Goal: Information Seeking & Learning: Learn about a topic

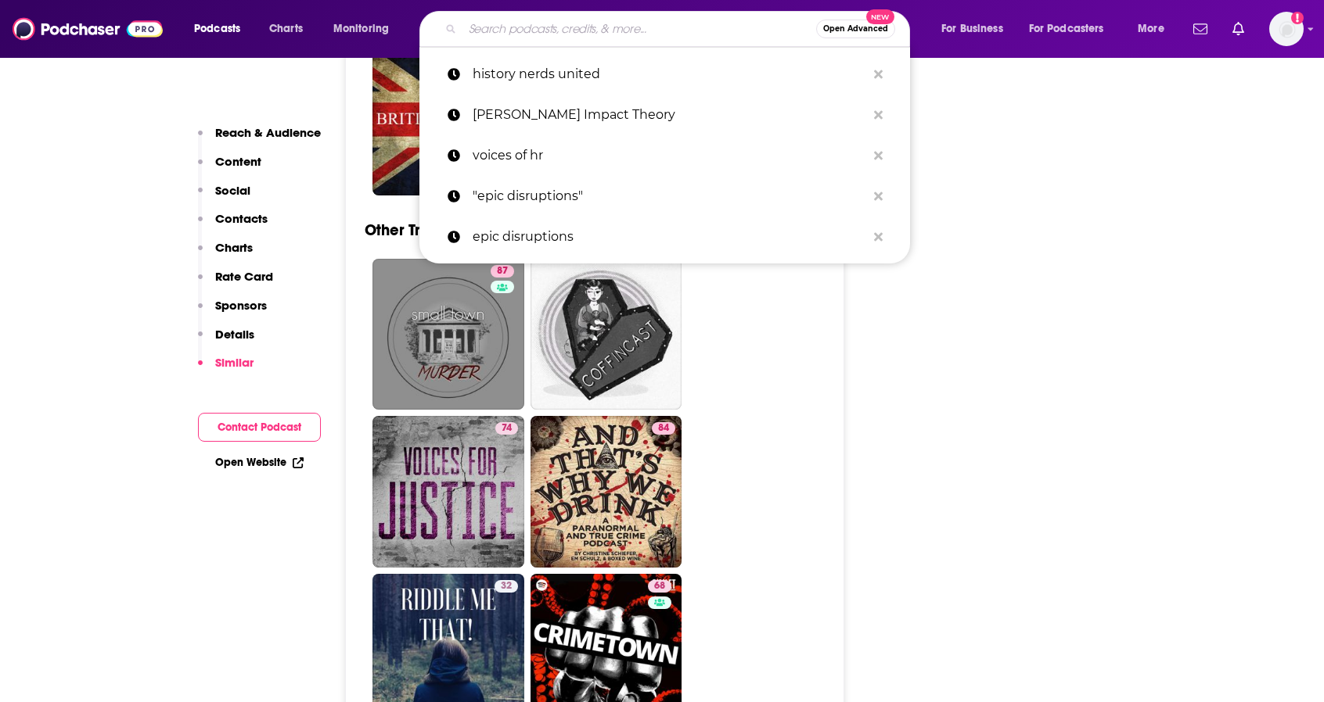
click at [535, 30] on input "Search podcasts, credits, & more..." at bounding box center [639, 28] width 354 height 25
paste input "• Our Fake History"
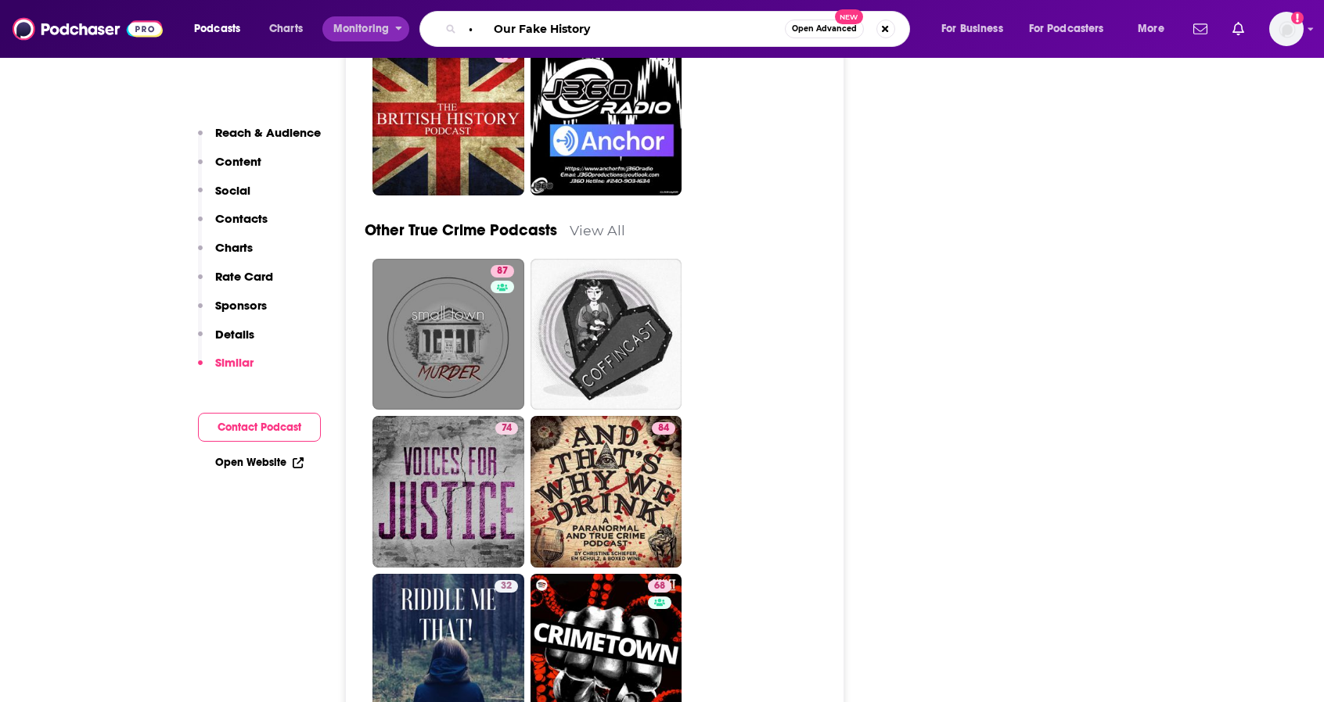
drag, startPoint x: 493, startPoint y: 29, endPoint x: 366, endPoint y: 20, distance: 127.1
click at [376, 18] on div "Podcasts Charts Monitoring • Our Fake History Open Advanced New For Business Fo…" at bounding box center [681, 29] width 996 height 36
type input "Our Fake History"
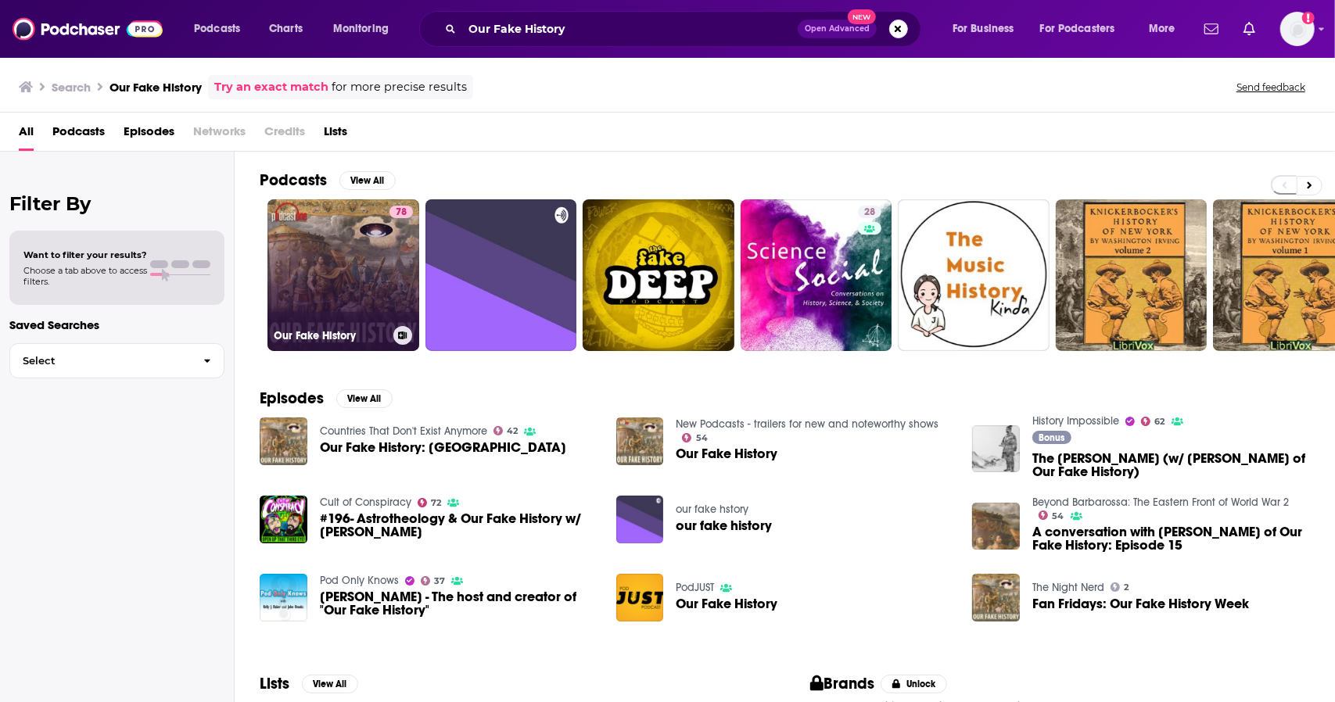
click at [363, 260] on link "78 Our Fake History" at bounding box center [344, 275] width 152 height 152
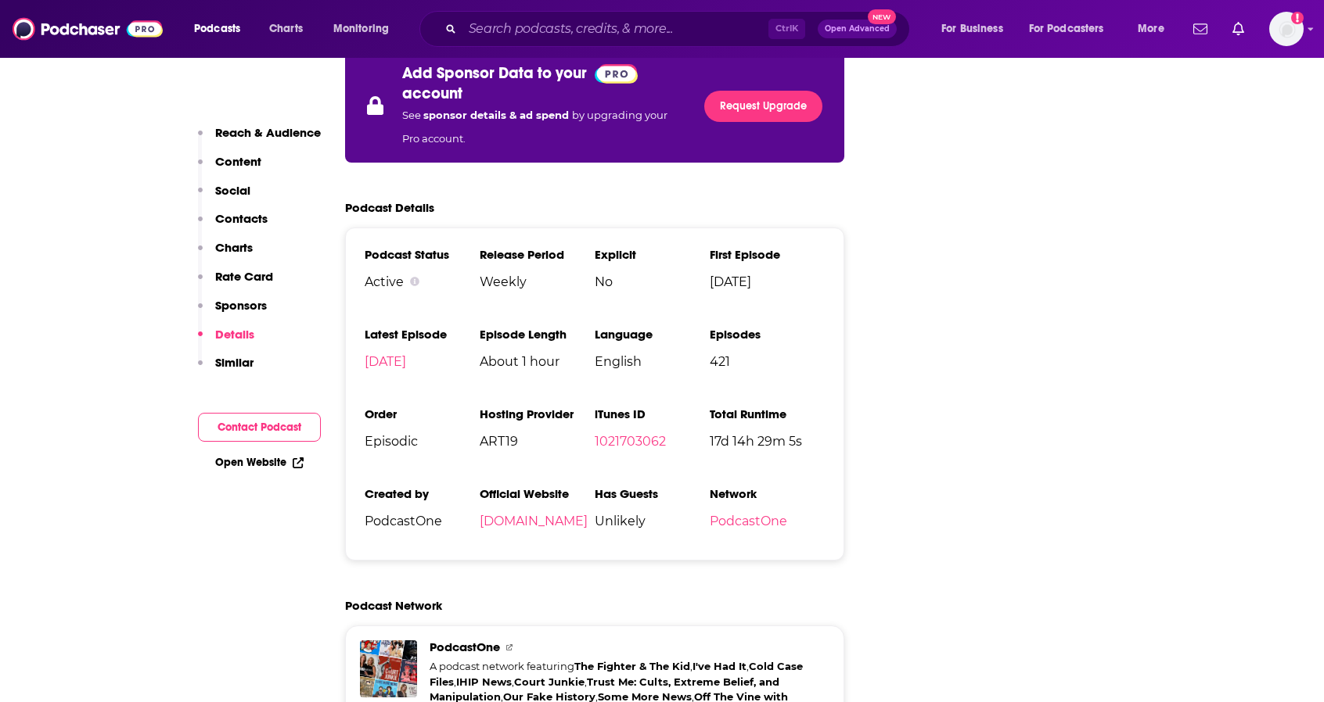
scroll to position [2894, 0]
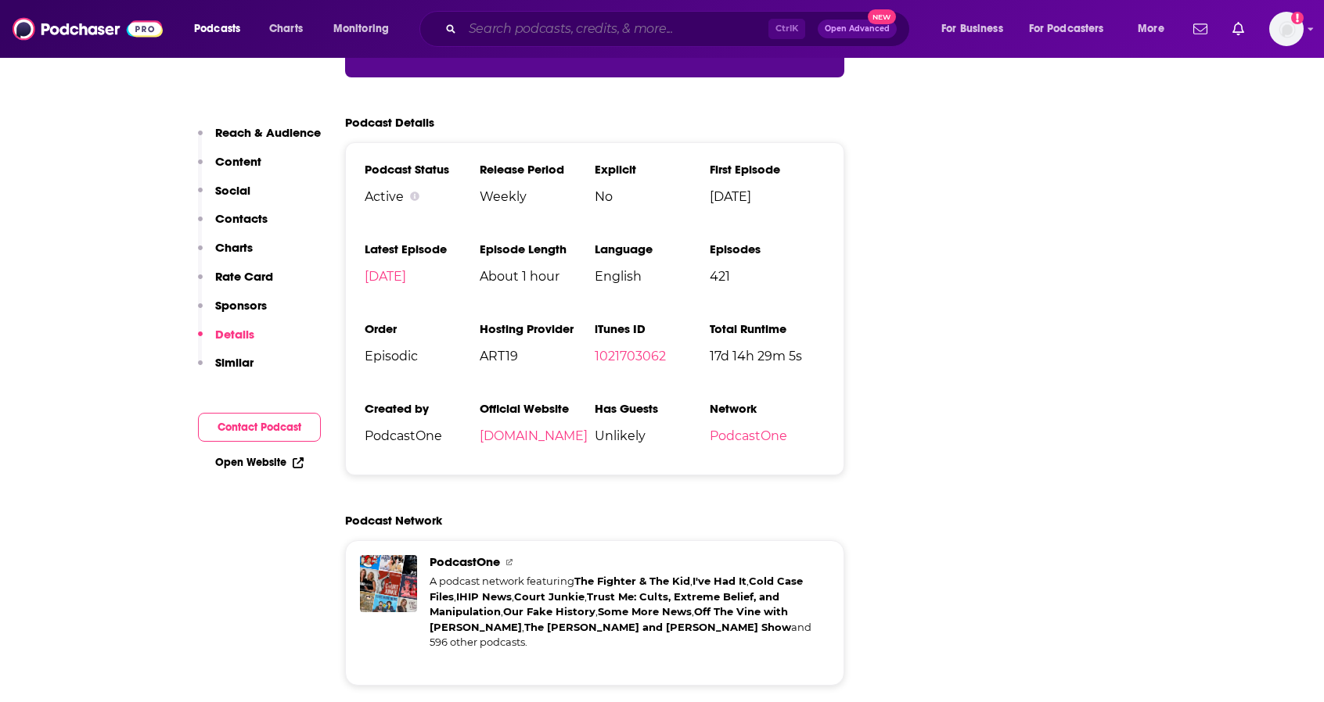
click at [594, 20] on input "Search podcasts, credits, & more..." at bounding box center [615, 28] width 306 height 25
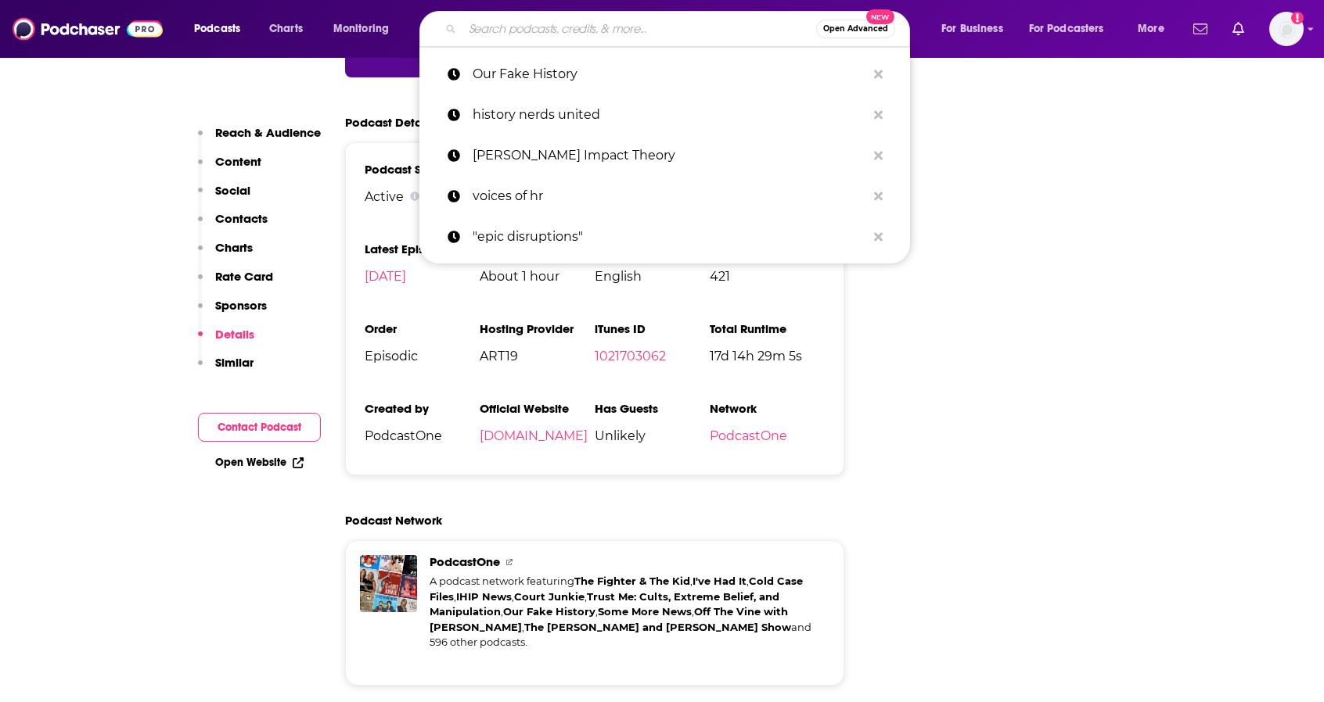
paste input "• You’re Dead to Me"
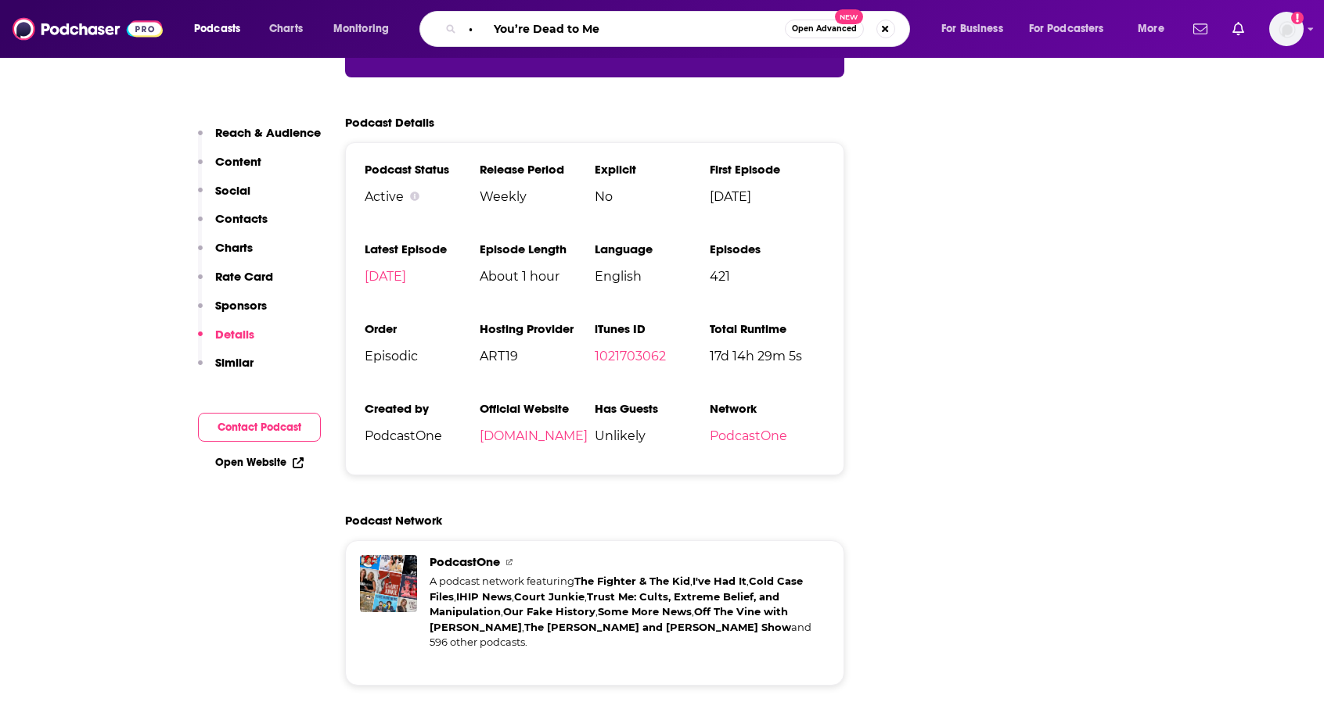
click at [495, 30] on input "• You’re Dead to Me" at bounding box center [623, 28] width 322 height 25
type input "You’re Dead to Me"
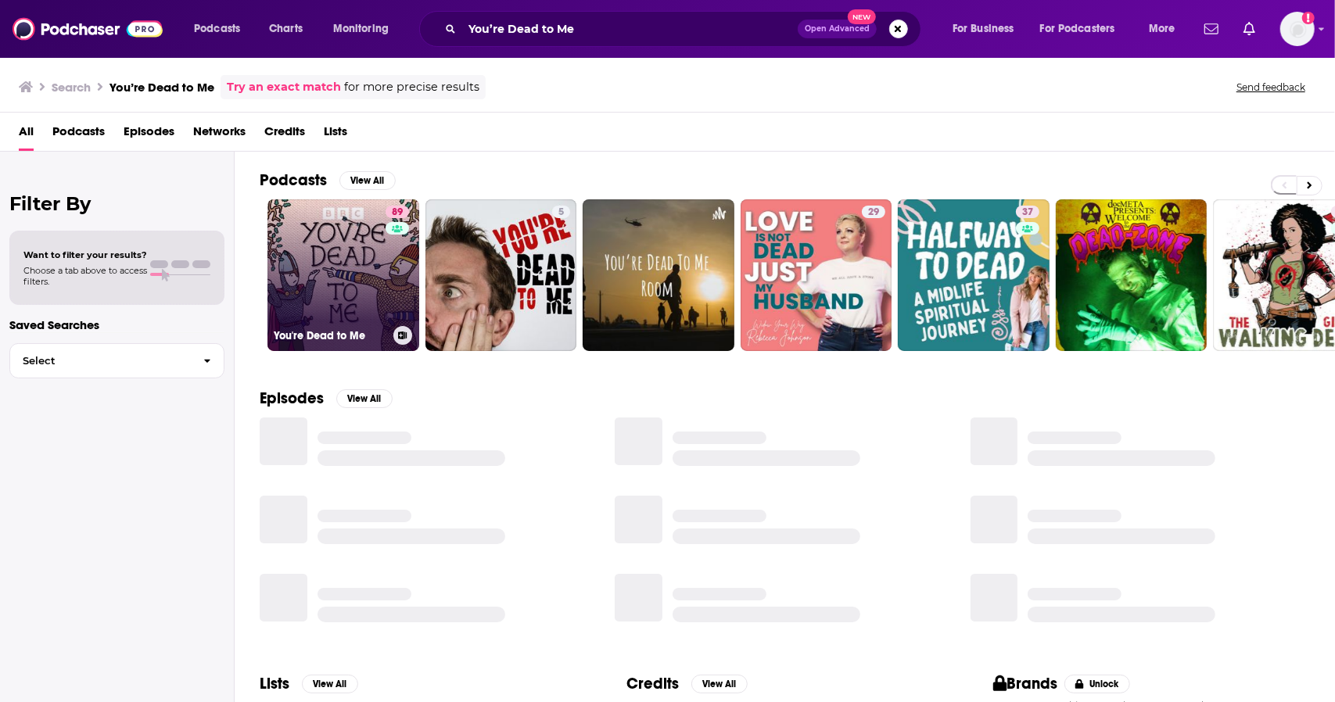
click at [366, 257] on link "89 You're Dead to Me" at bounding box center [344, 275] width 152 height 152
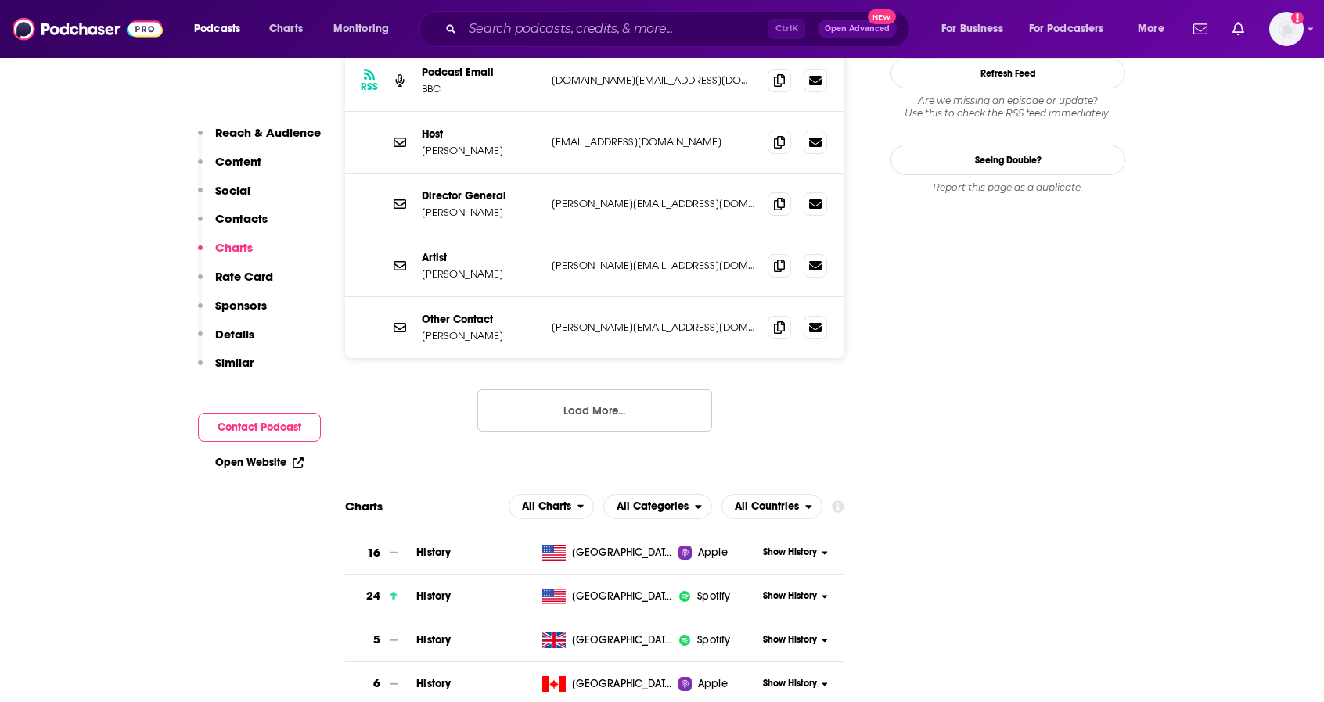
scroll to position [1486, 0]
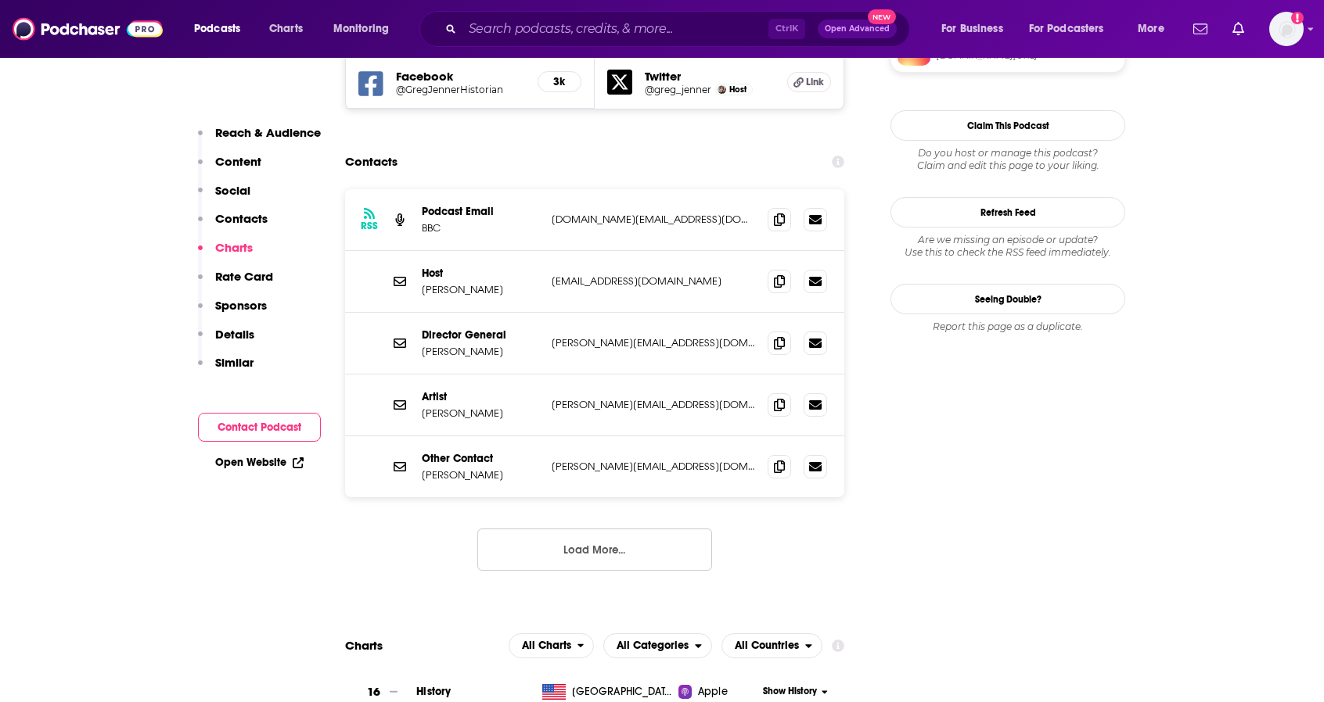
click at [626, 529] on button "Load More..." at bounding box center [594, 550] width 235 height 42
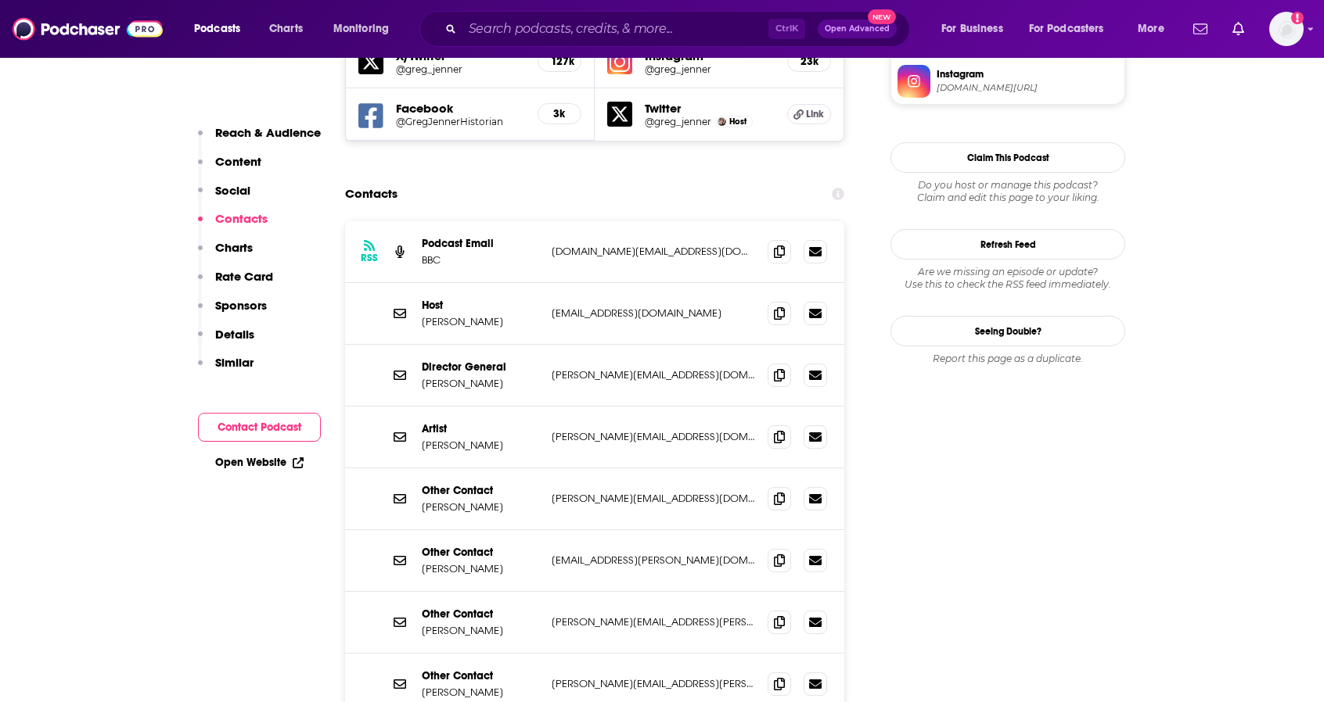
scroll to position [1252, 0]
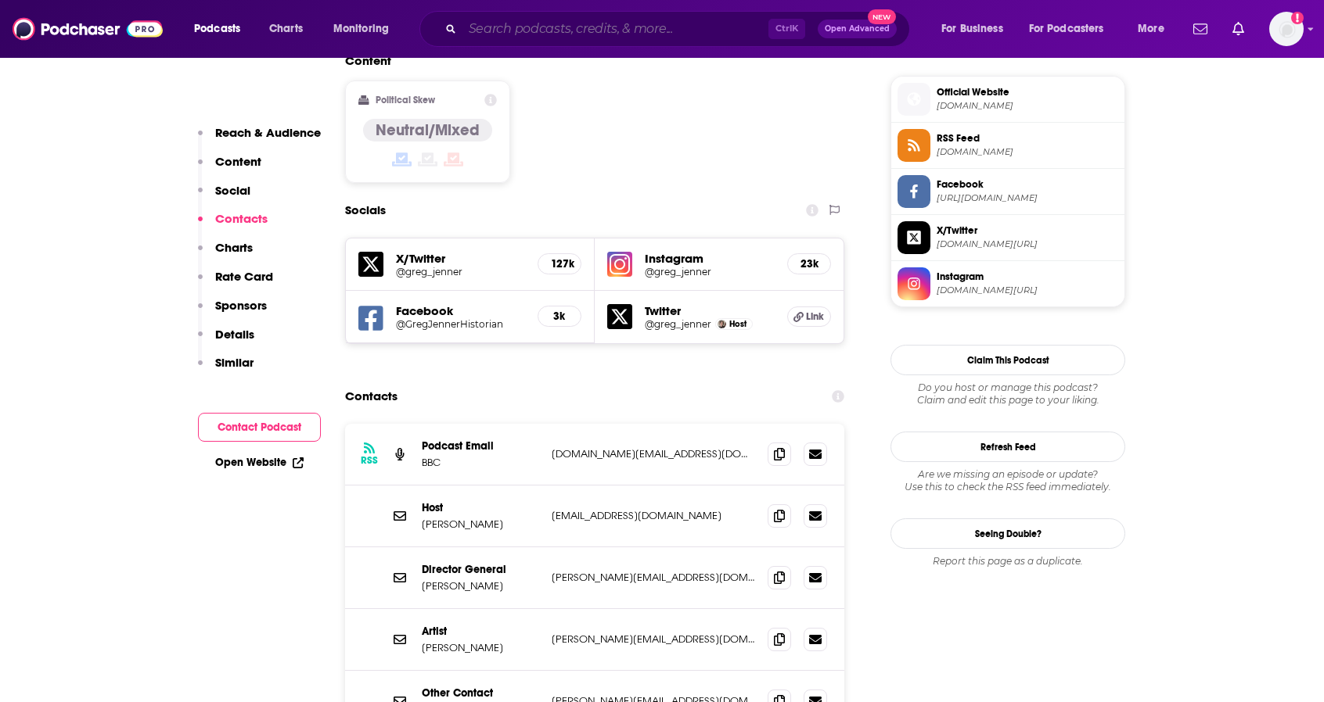
click at [516, 35] on input "Search podcasts, credits, & more..." at bounding box center [615, 28] width 306 height 25
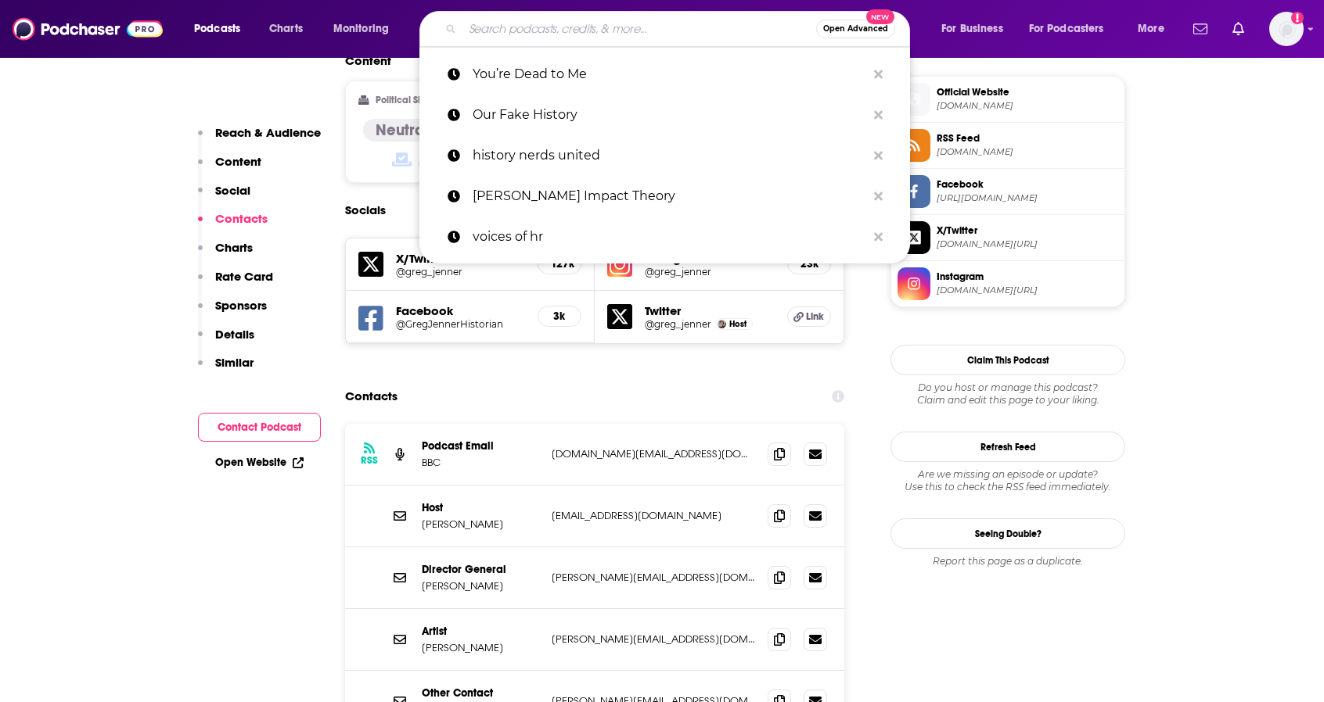
paste input "• Ridiculous History"
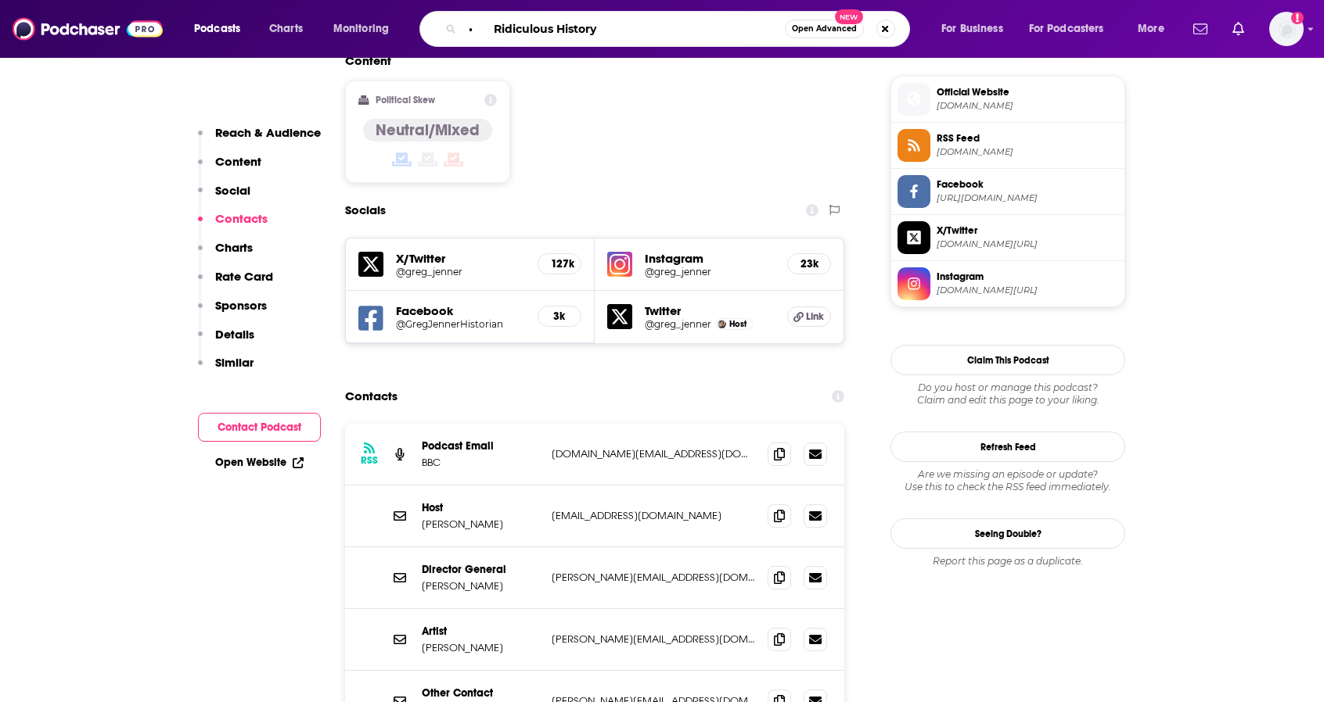
drag, startPoint x: 493, startPoint y: 28, endPoint x: 359, endPoint y: 16, distance: 134.3
click at [359, 16] on div "Podcasts Charts Monitoring • Ridiculous History Open Advanced New For Business …" at bounding box center [681, 29] width 996 height 36
type input "Ridiculous History"
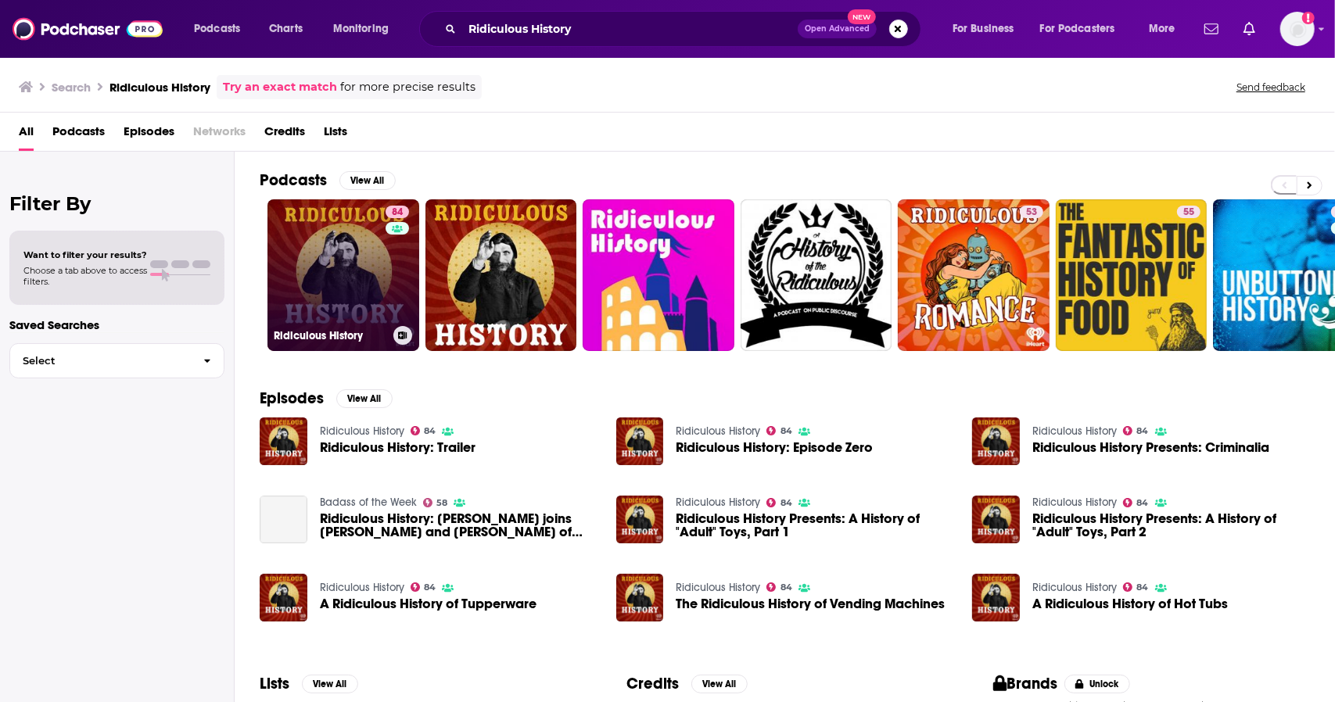
click at [328, 262] on link "84 Ridiculous History" at bounding box center [344, 275] width 152 height 152
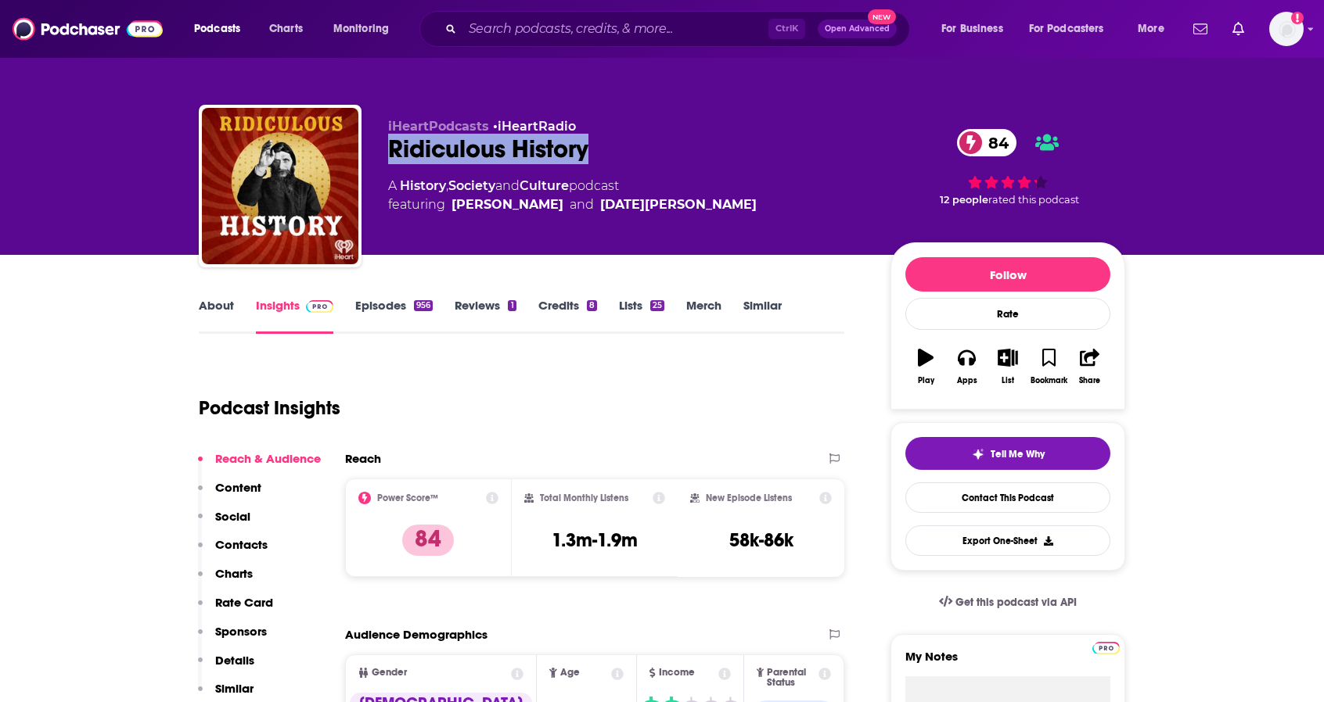
drag, startPoint x: 645, startPoint y: 156, endPoint x: 401, endPoint y: 156, distance: 244.1
click at [381, 156] on div "iHeartPodcasts • iHeartRadio Ridiculous History 84 A History , Society and Cult…" at bounding box center [662, 189] width 926 height 169
copy h2 "Ridiculous History"
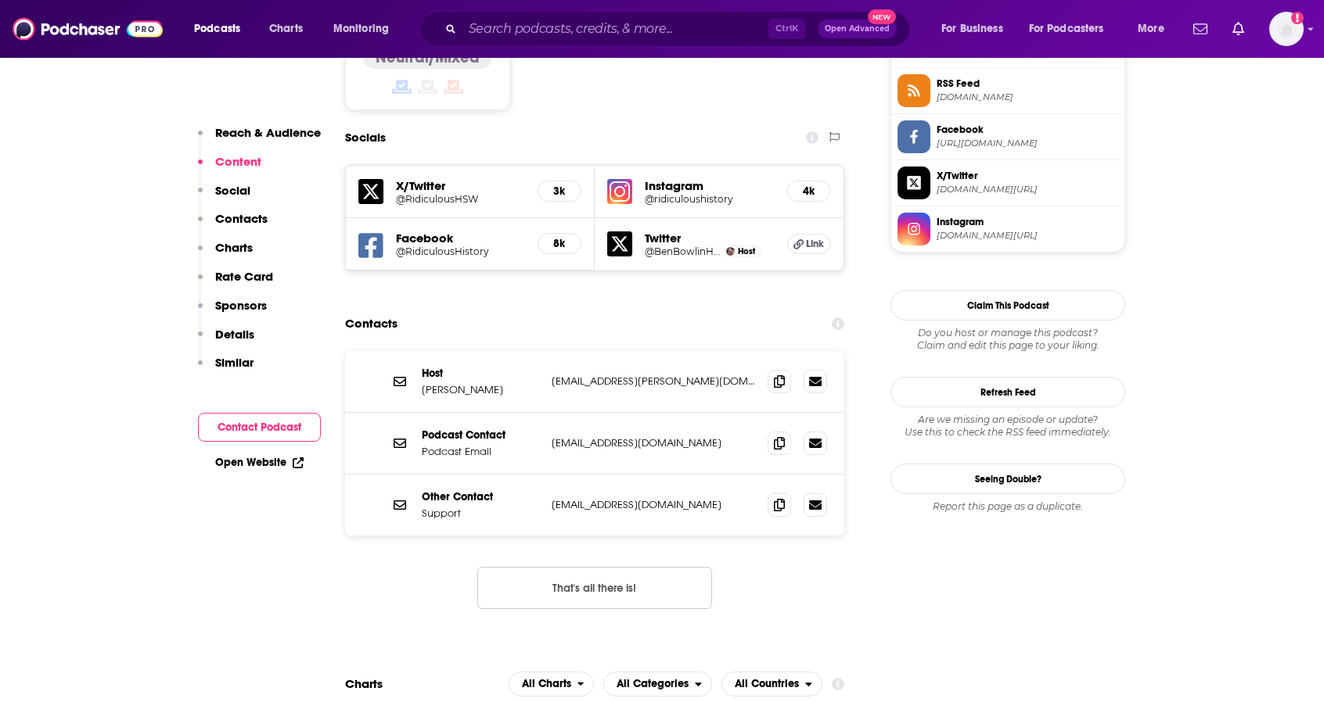
scroll to position [1330, 0]
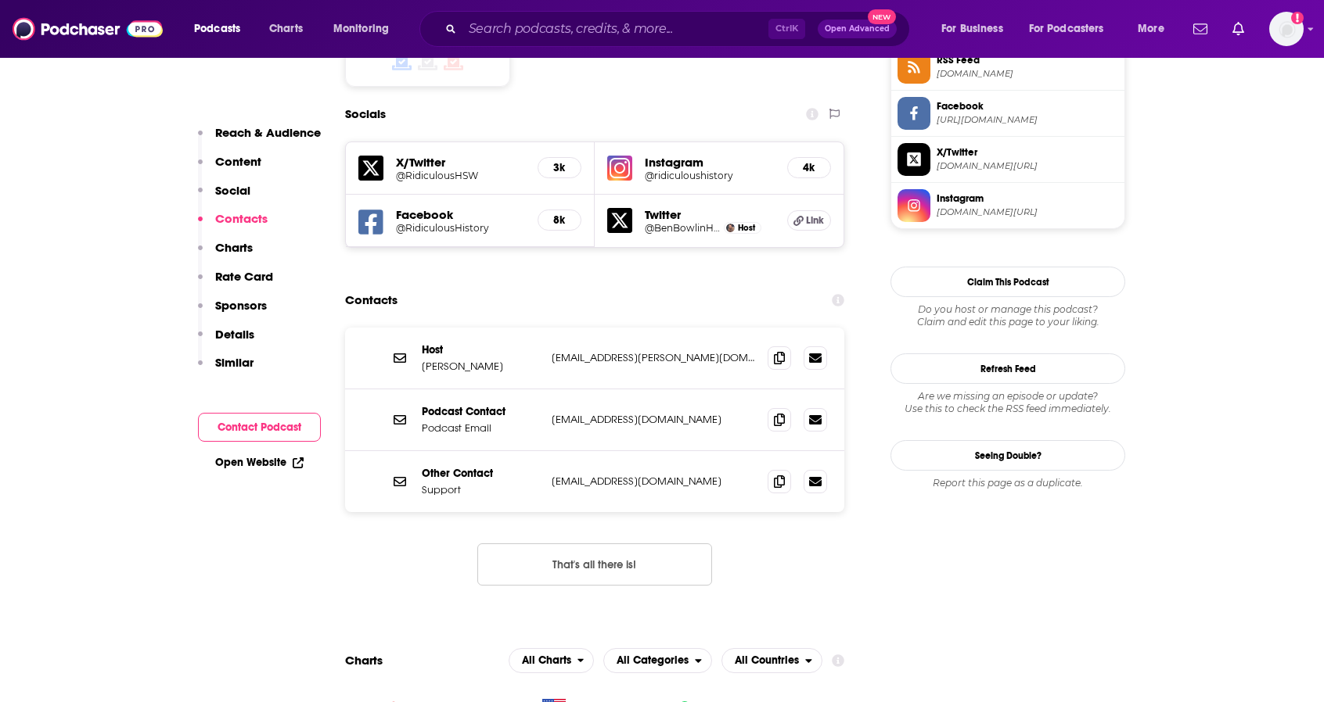
click at [615, 544] on button "That's all there is!" at bounding box center [594, 565] width 235 height 42
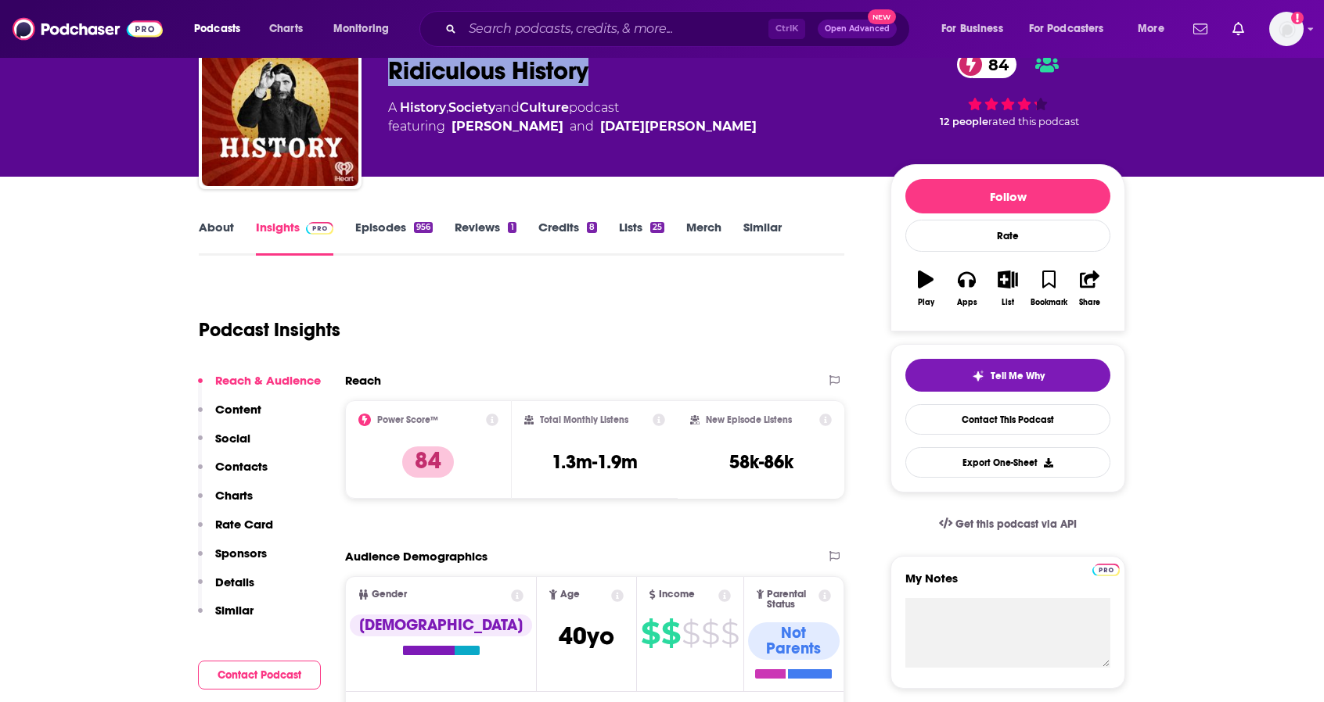
scroll to position [0, 0]
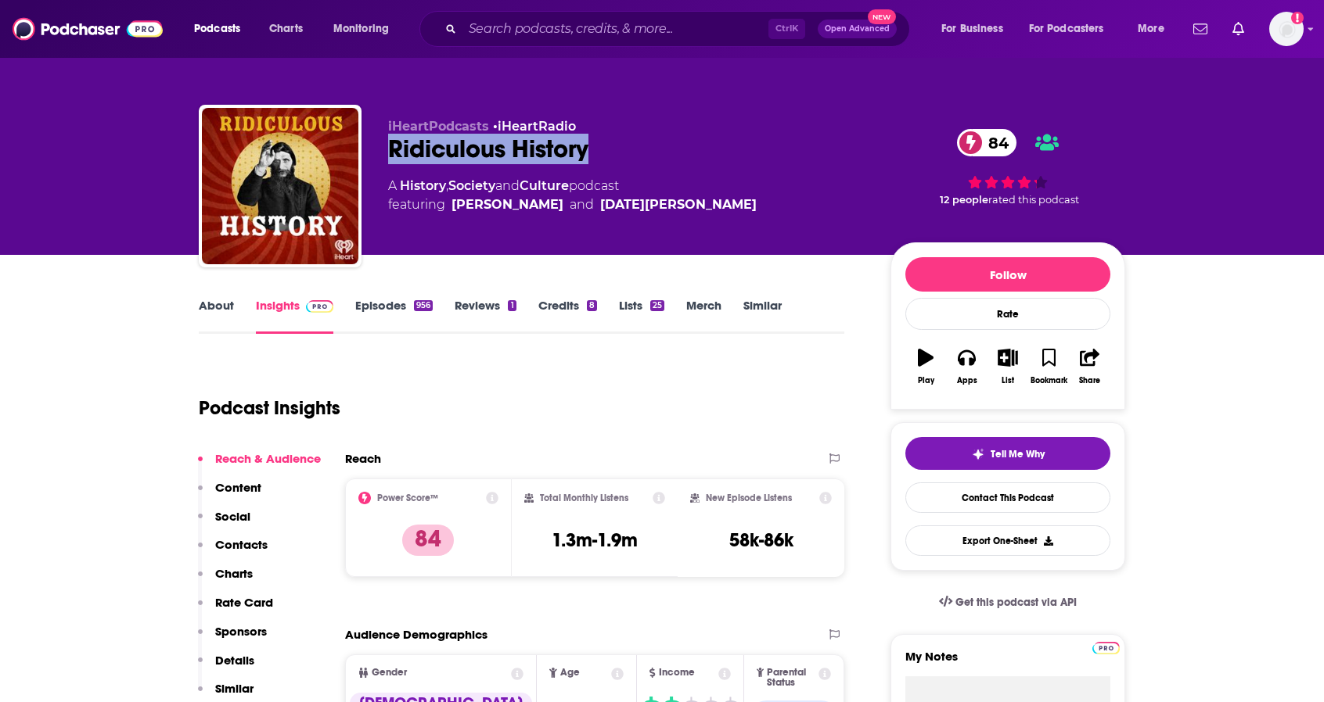
click at [216, 306] on link "About" at bounding box center [216, 316] width 35 height 36
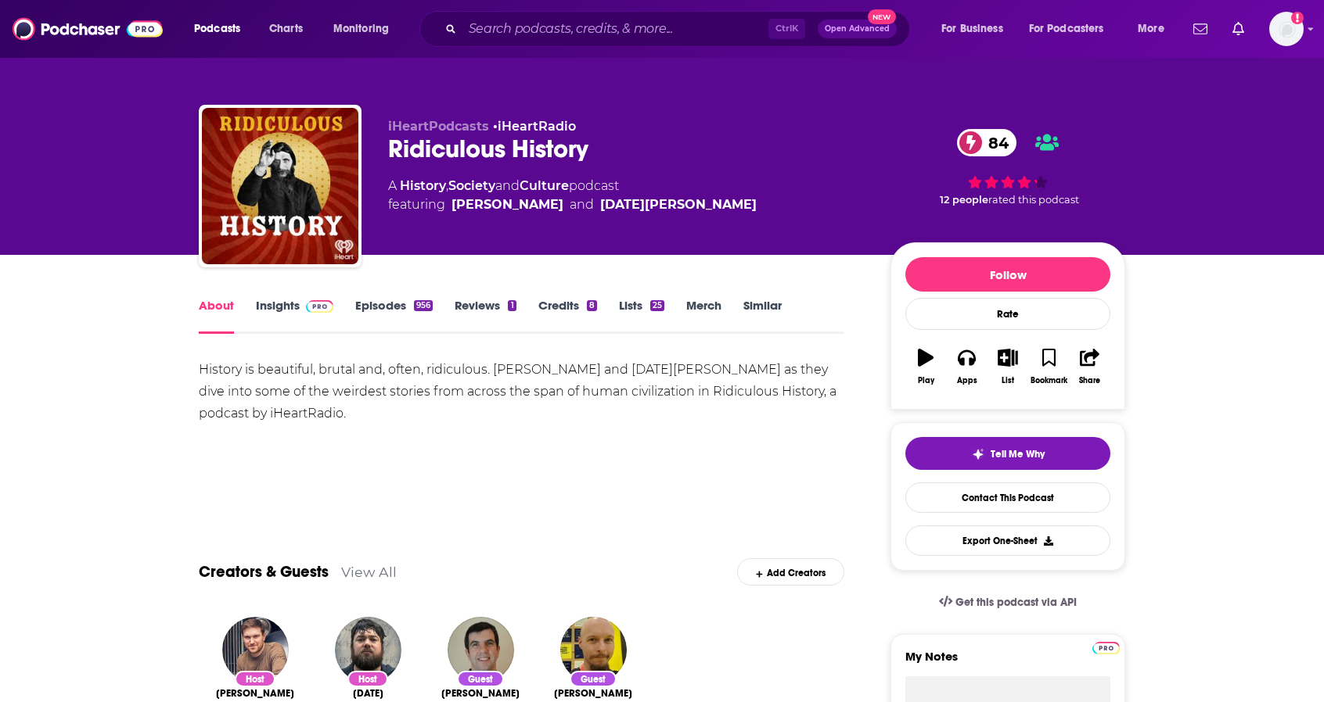
click at [285, 302] on link "Insights" at bounding box center [294, 316] width 77 height 36
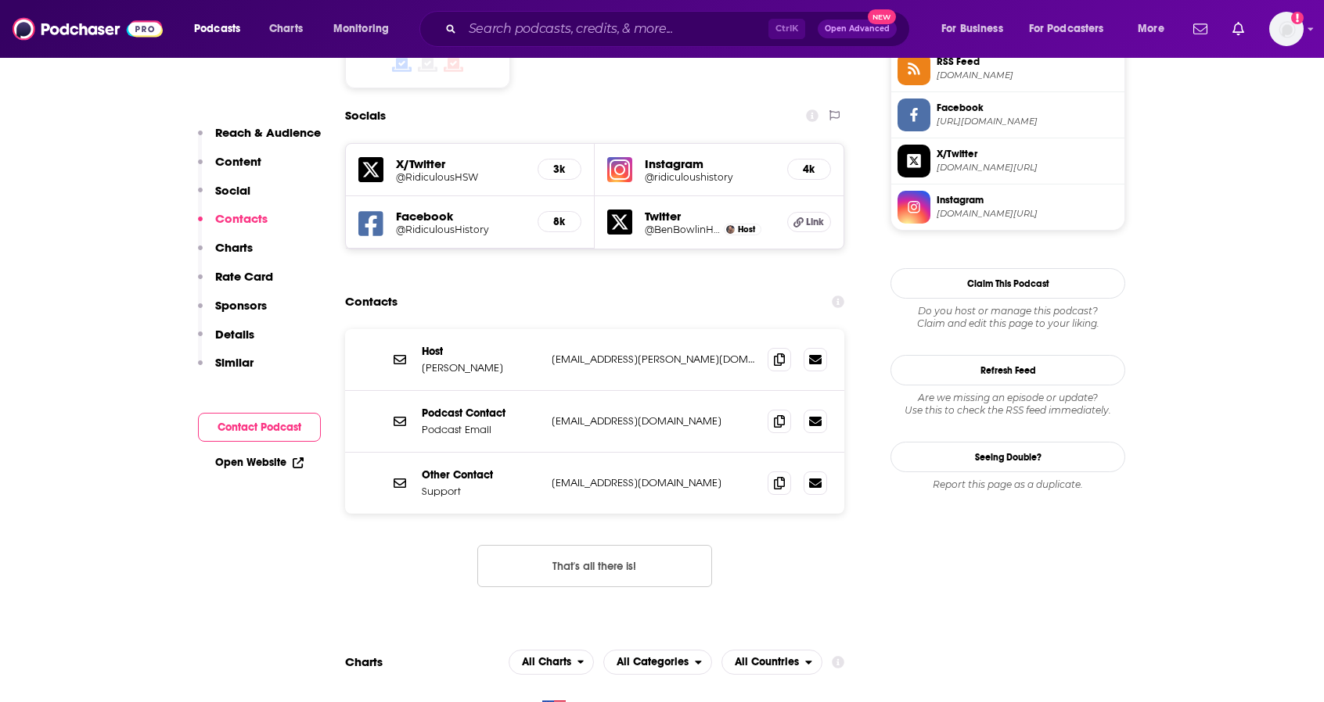
scroll to position [1330, 0]
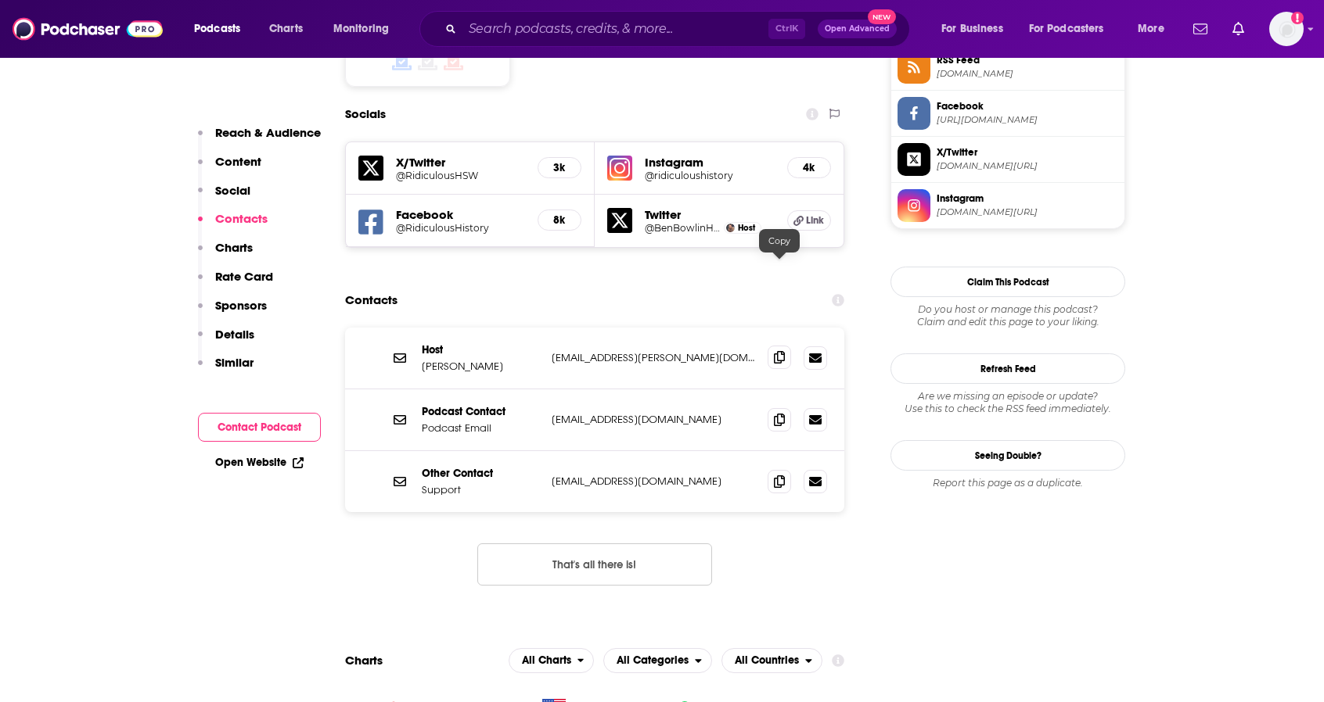
click at [779, 351] on icon at bounding box center [779, 357] width 11 height 13
click at [814, 415] on icon at bounding box center [815, 419] width 13 height 9
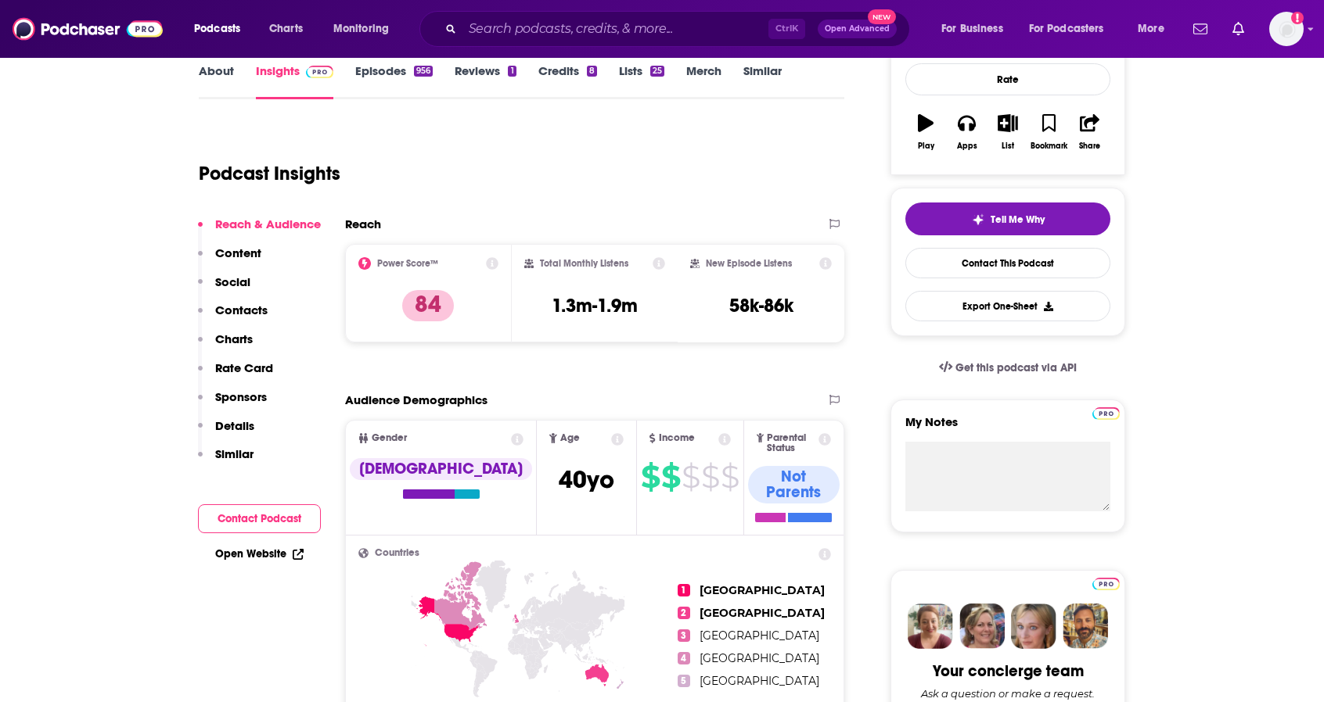
scroll to position [0, 0]
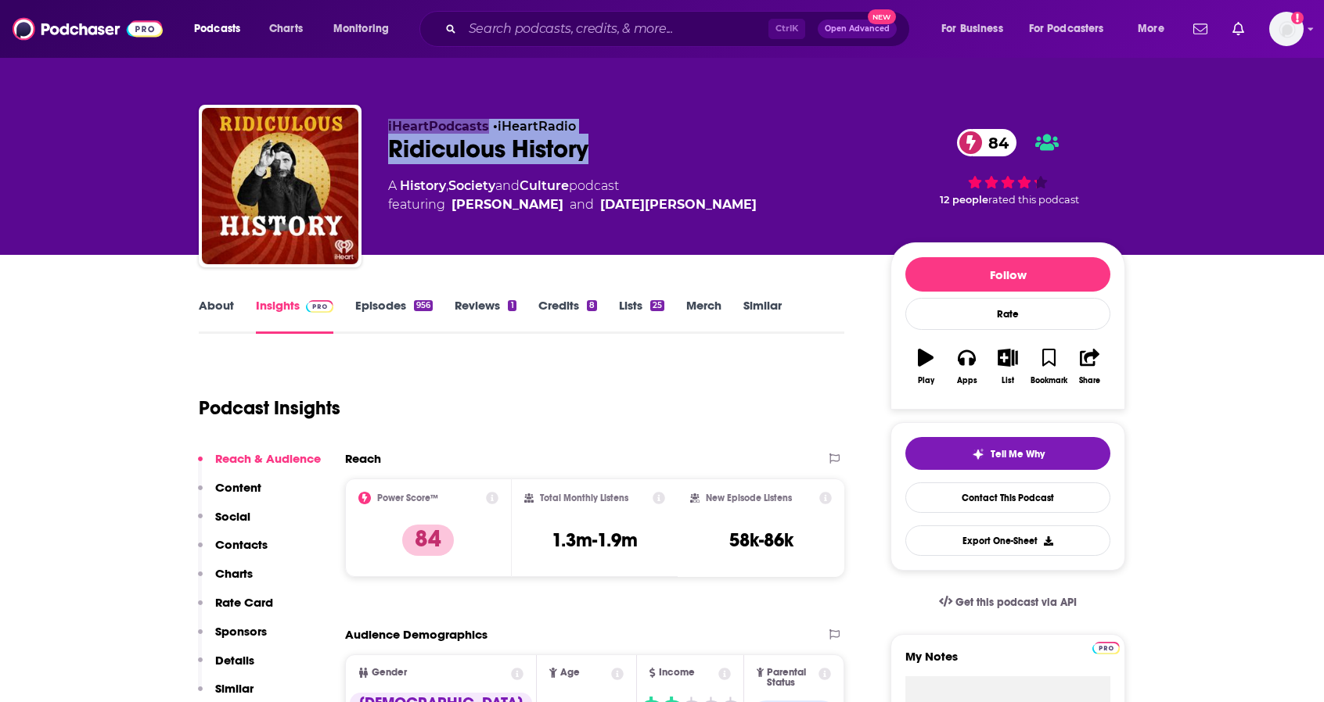
drag, startPoint x: 613, startPoint y: 150, endPoint x: 328, endPoint y: 149, distance: 285.5
click at [328, 149] on div "iHeartPodcasts • iHeartRadio Ridiculous History 84 A History , Society and Cult…" at bounding box center [662, 189] width 926 height 169
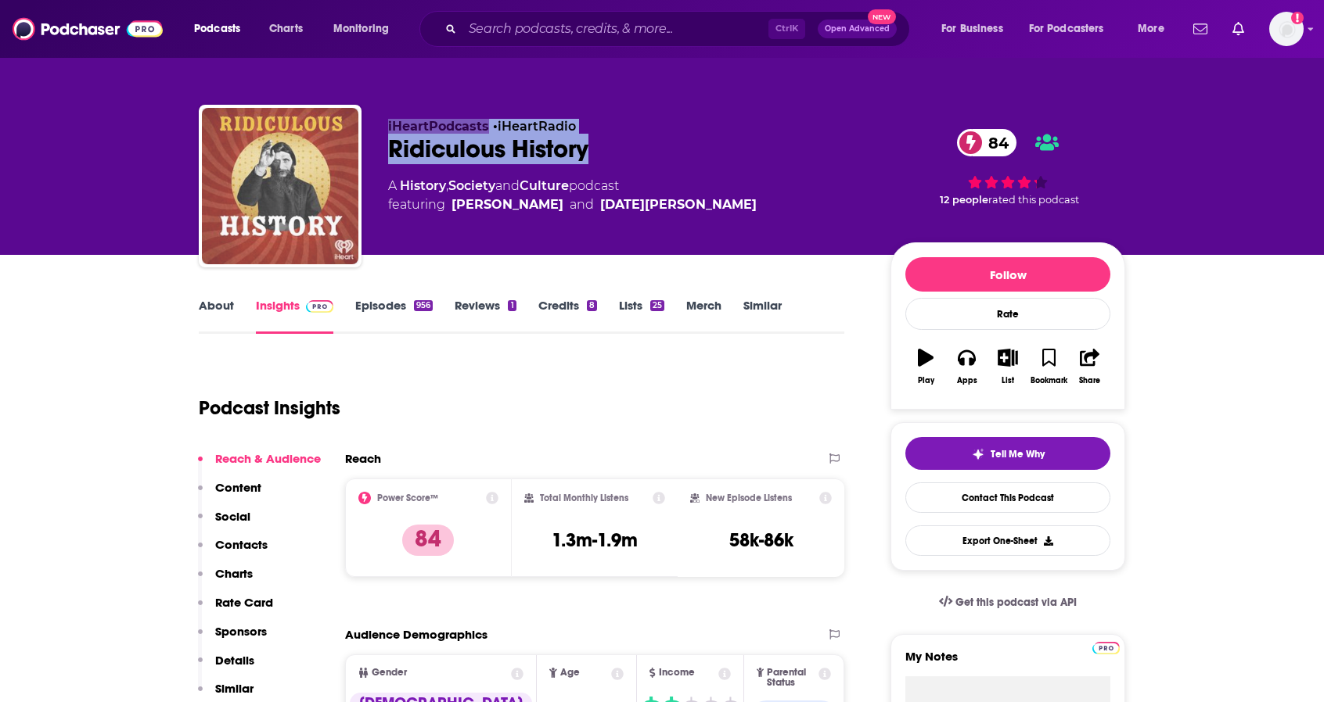
click at [328, 149] on img "Ridiculous History" at bounding box center [280, 186] width 156 height 156
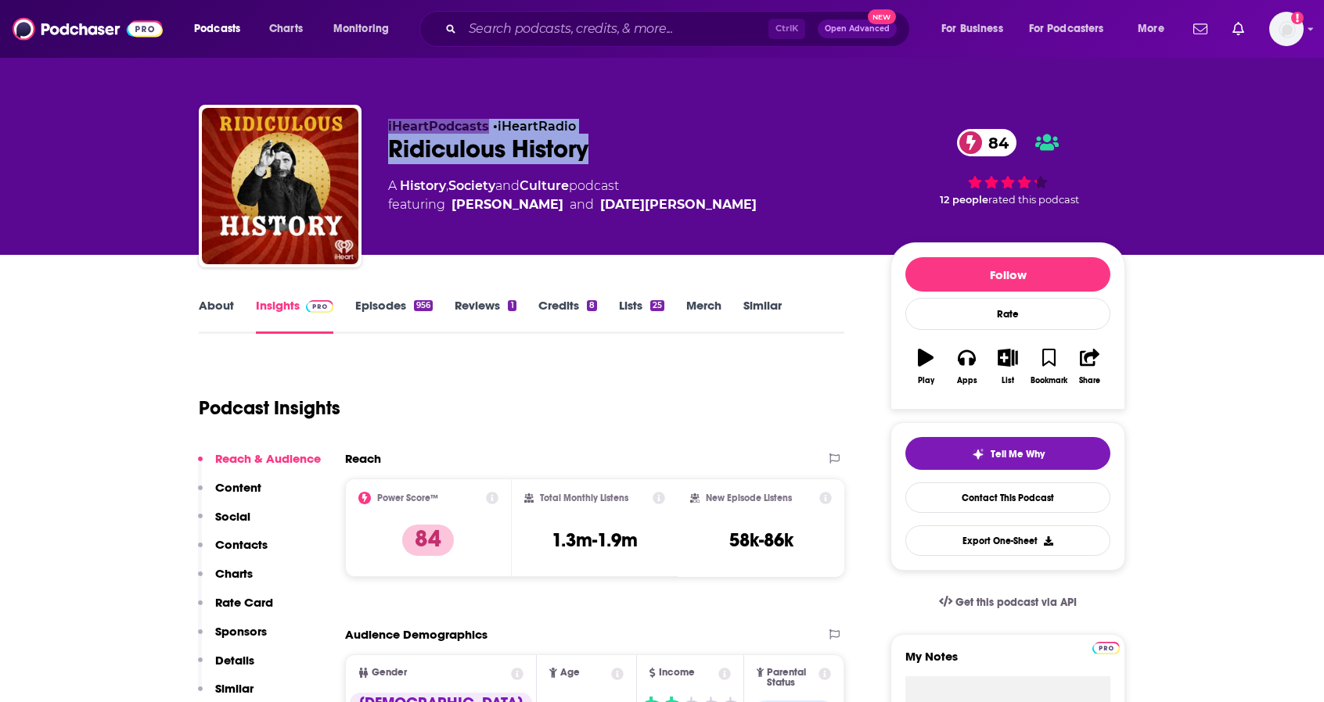
click at [595, 151] on div "Ridiculous History 84" at bounding box center [626, 149] width 477 height 31
drag, startPoint x: 617, startPoint y: 152, endPoint x: 385, endPoint y: 153, distance: 232.3
click at [385, 153] on div "iHeartPodcasts • iHeartRadio Ridiculous History 84 A History , Society and Cult…" at bounding box center [662, 189] width 926 height 169
copy h2 "Ridiculous History"
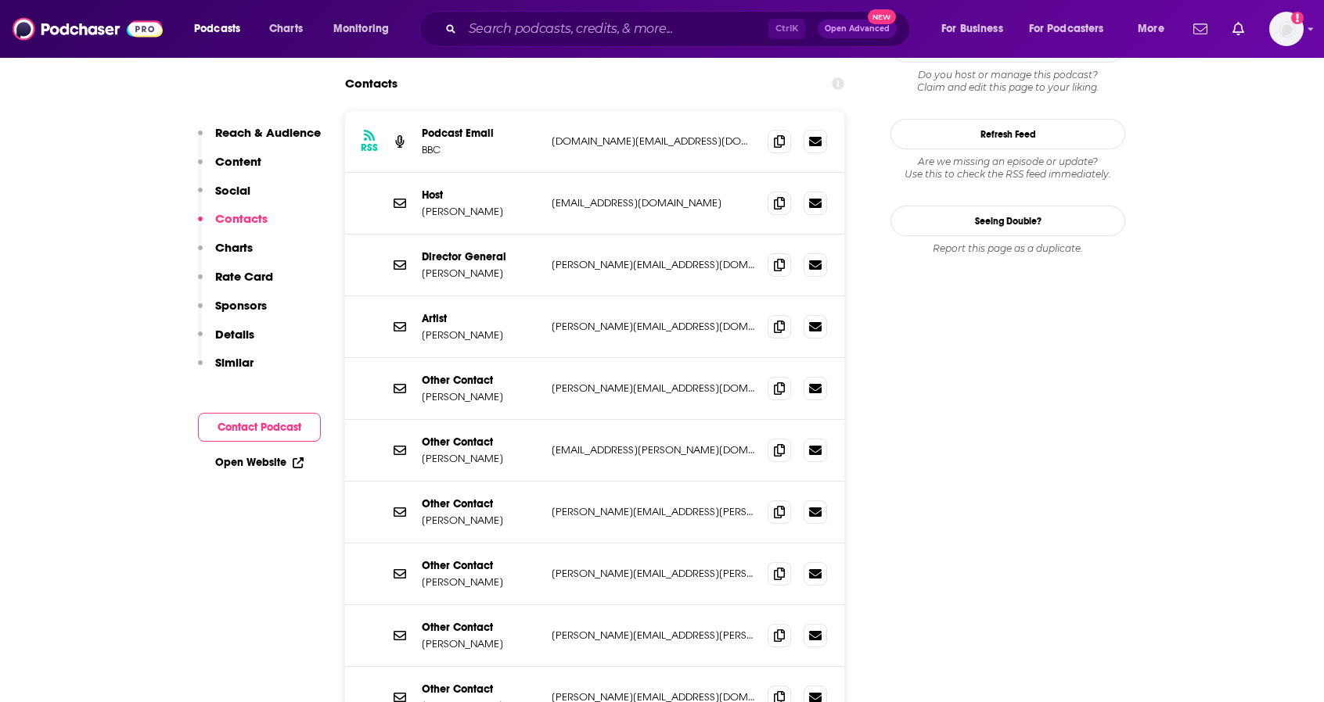
scroll to position [1643, 0]
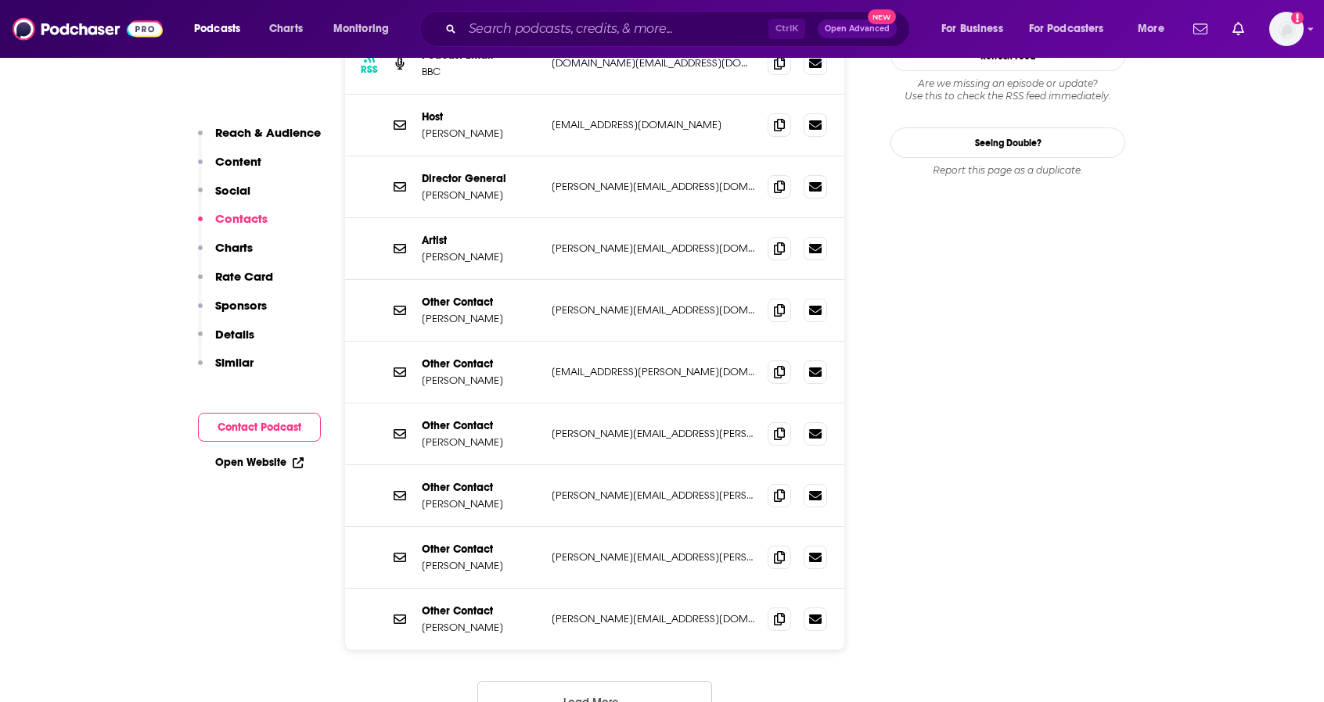
click at [618, 681] on button "Load More..." at bounding box center [594, 702] width 235 height 42
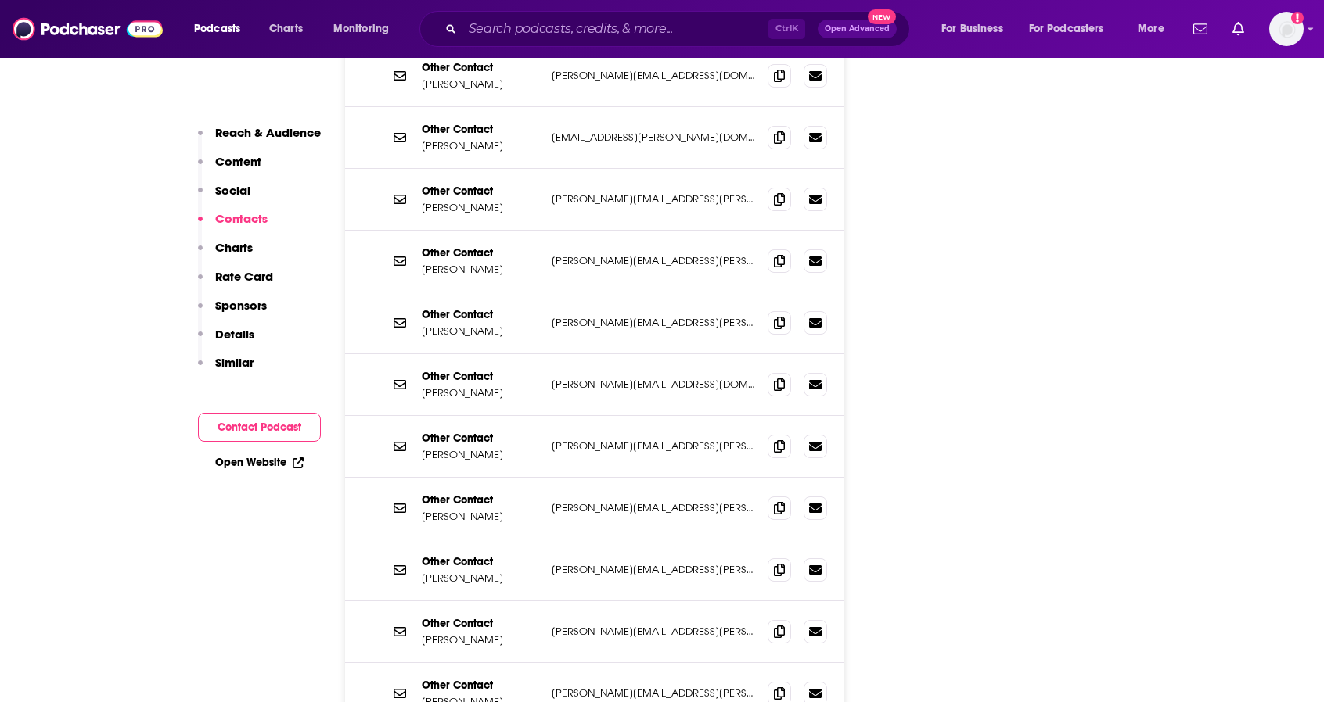
scroll to position [1486, 0]
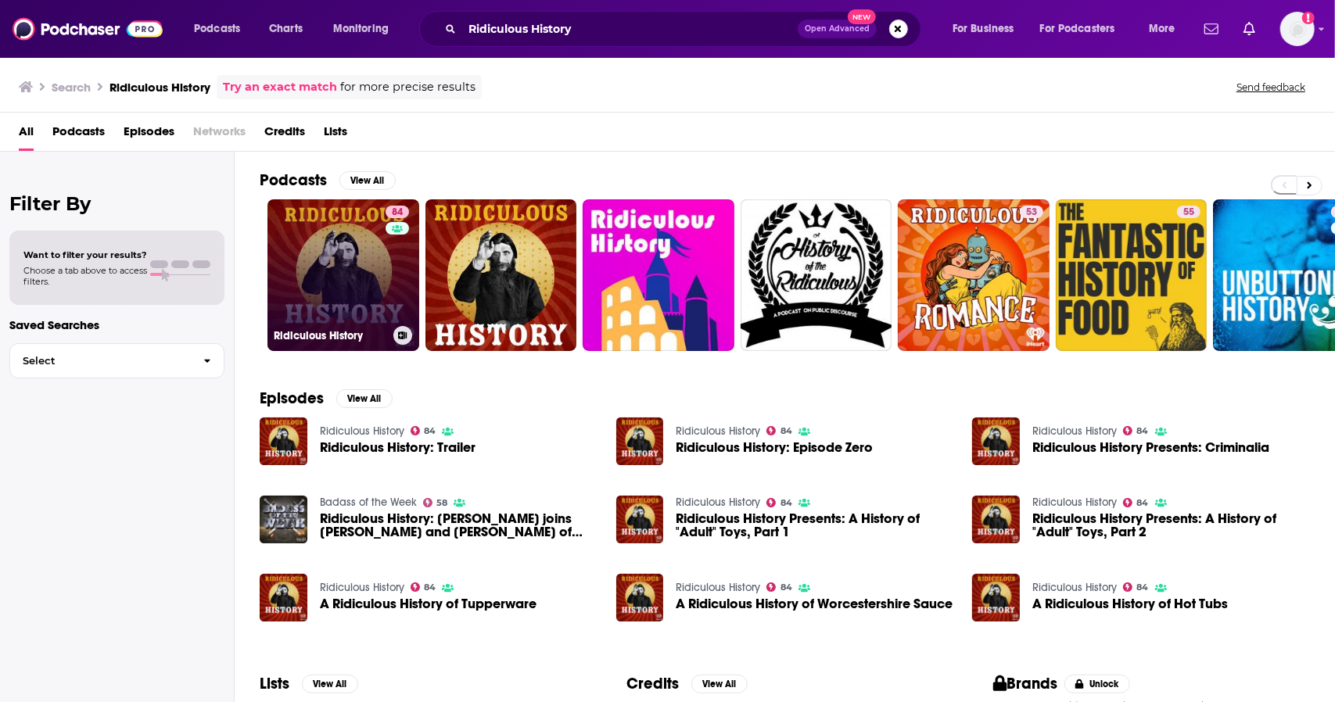
click at [312, 261] on link "84 Ridiculous History" at bounding box center [344, 275] width 152 height 152
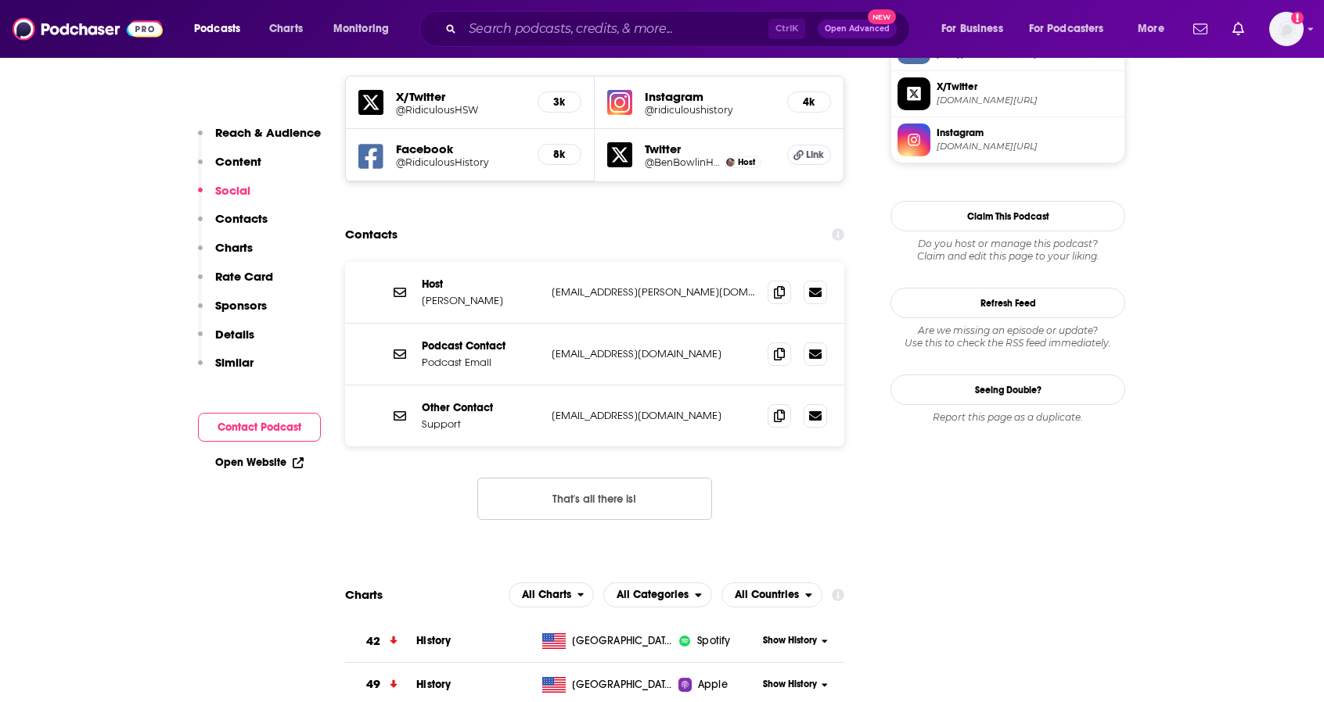
scroll to position [1408, 0]
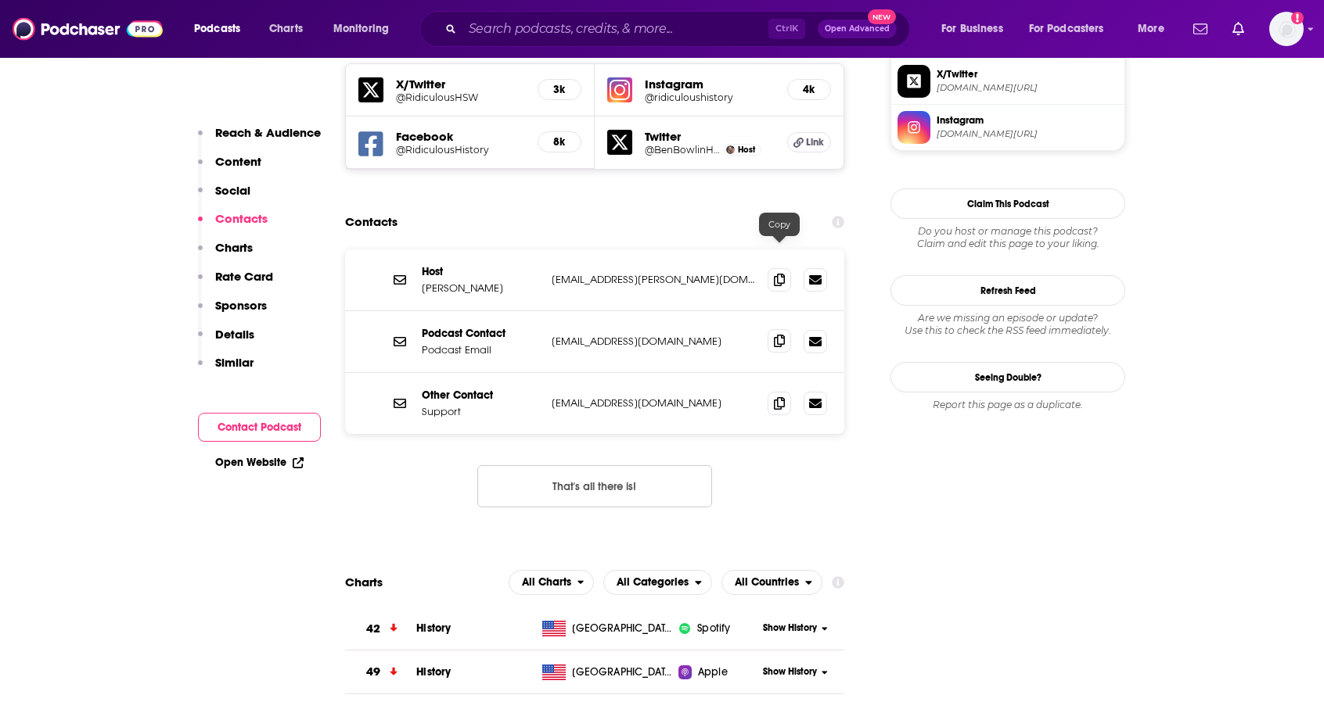
click at [778, 335] on icon at bounding box center [779, 341] width 11 height 13
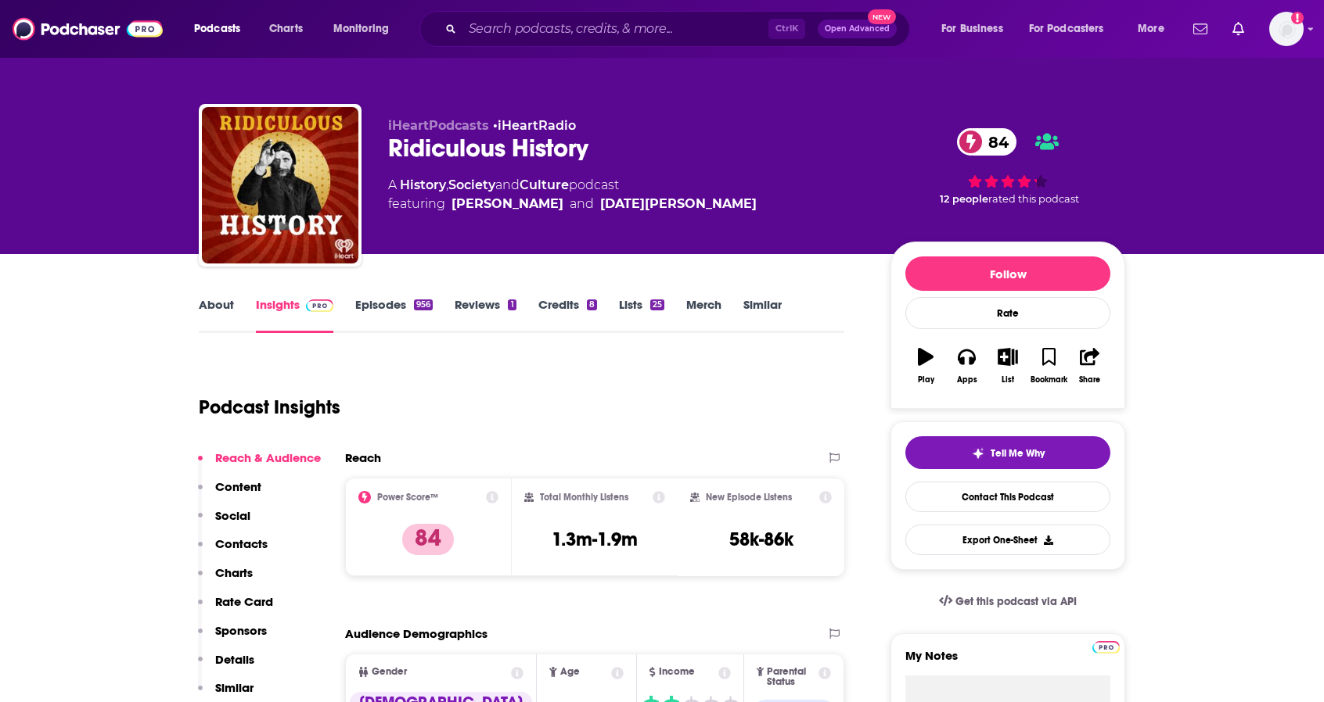
scroll to position [0, 0]
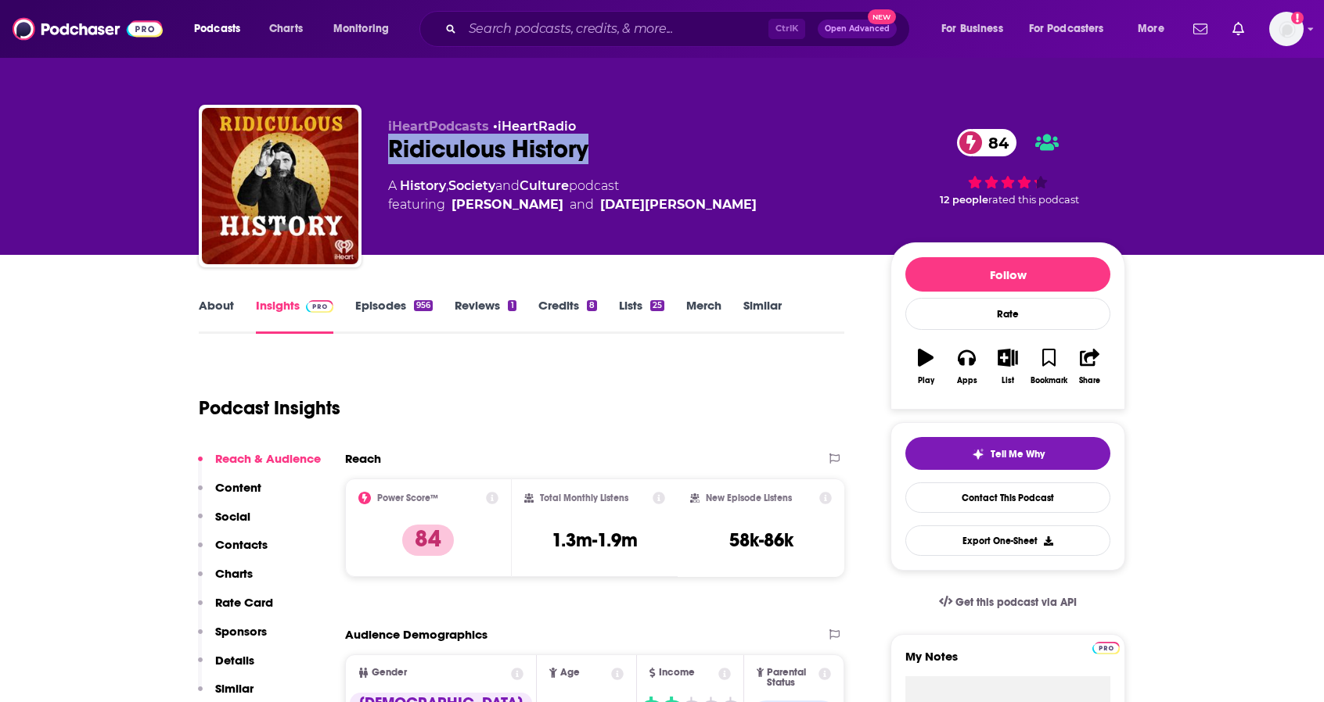
drag, startPoint x: 623, startPoint y: 155, endPoint x: 387, endPoint y: 152, distance: 235.5
click at [387, 152] on div "iHeartPodcasts • iHeartRadio Ridiculous History 84 A History , Society and Cult…" at bounding box center [662, 189] width 926 height 169
copy h2 "Ridiculous History"
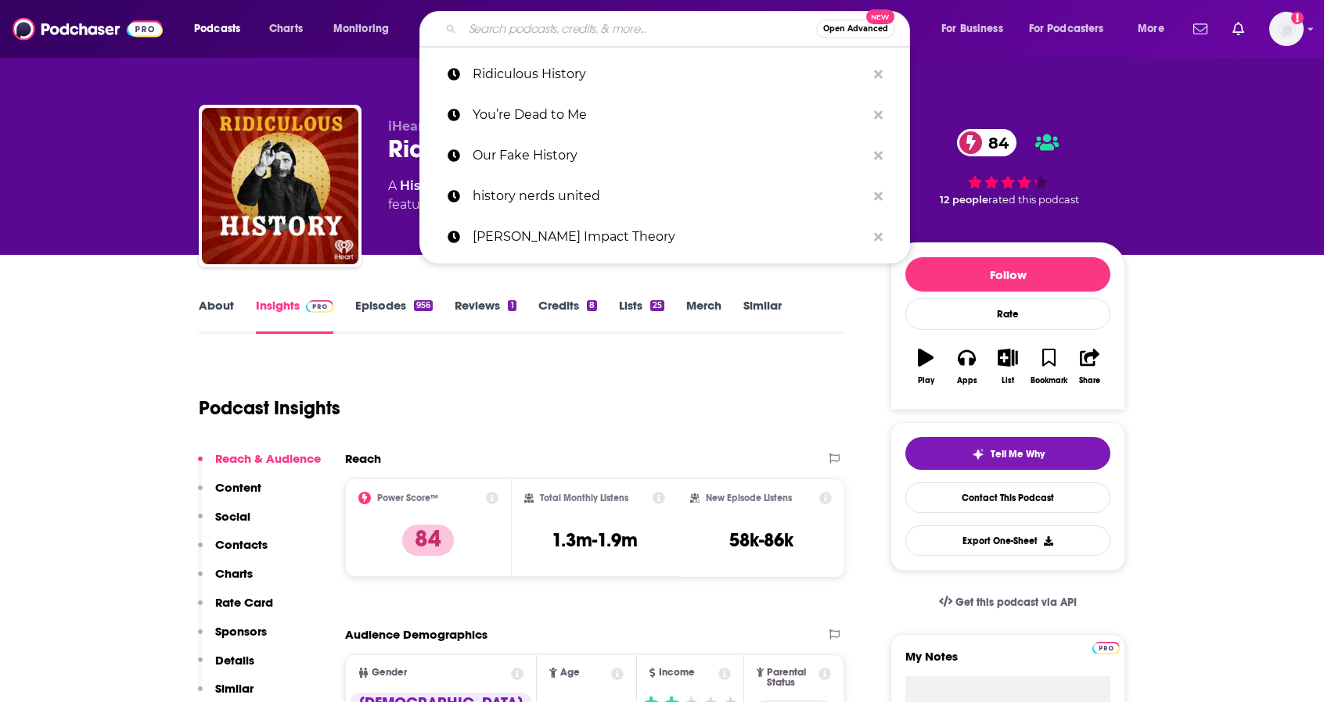
click at [537, 31] on input "Search podcasts, credits, & more..." at bounding box center [639, 28] width 354 height 25
paste input "• Revisionist History ("
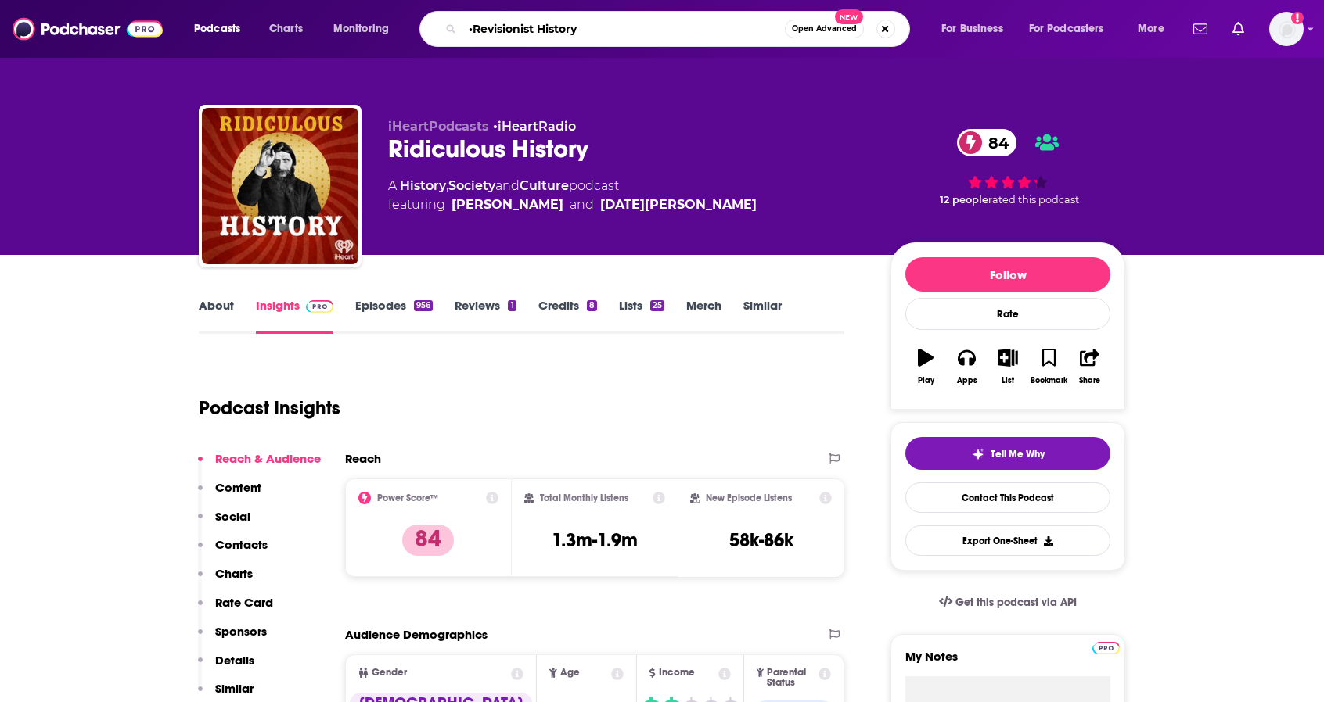
type input "Revisionist History"
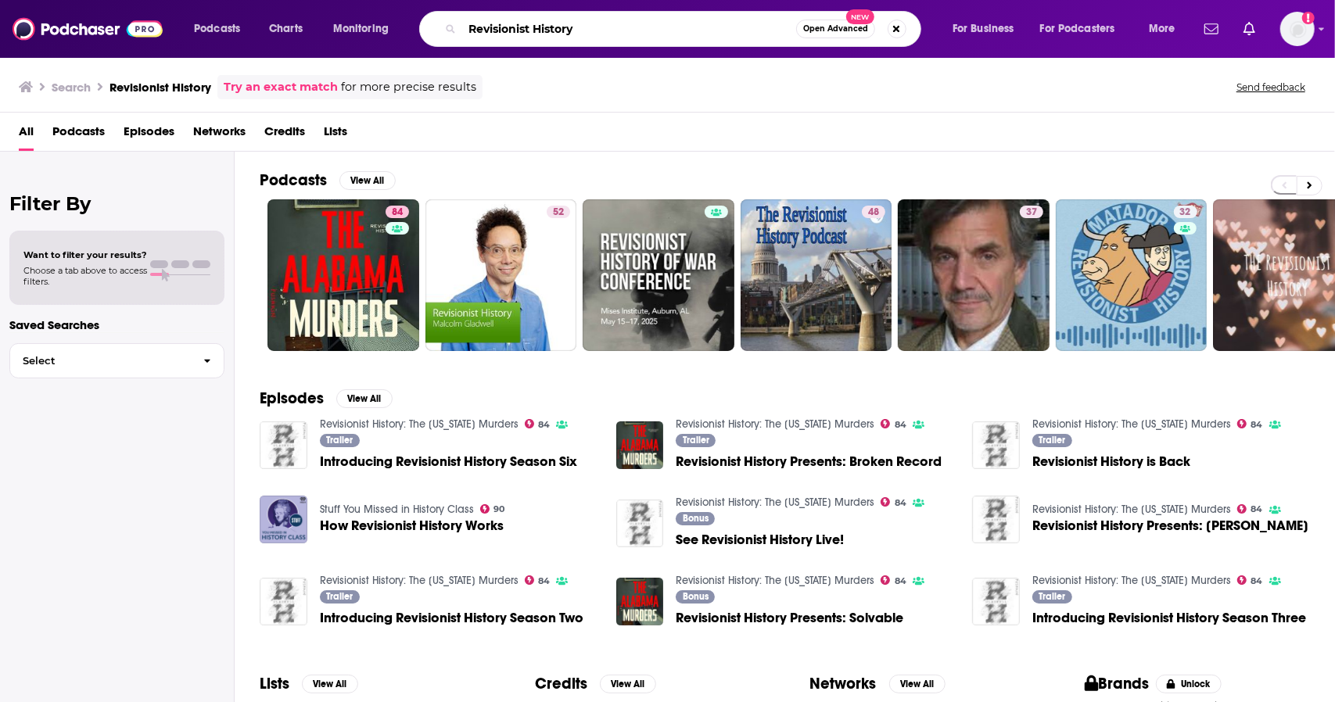
drag, startPoint x: 574, startPoint y: 24, endPoint x: 315, endPoint y: 32, distance: 259.0
click at [315, 32] on div "Podcasts Charts Monitoring Revisionist History Open Advanced New For Business F…" at bounding box center [687, 29] width 1008 height 36
paste input "• Tides of History"
drag, startPoint x: 493, startPoint y: 31, endPoint x: 375, endPoint y: 27, distance: 117.4
click at [375, 31] on div "Podcasts Charts Monitoring • Tides of History Open Advanced New For Business Fo…" at bounding box center [687, 29] width 1008 height 36
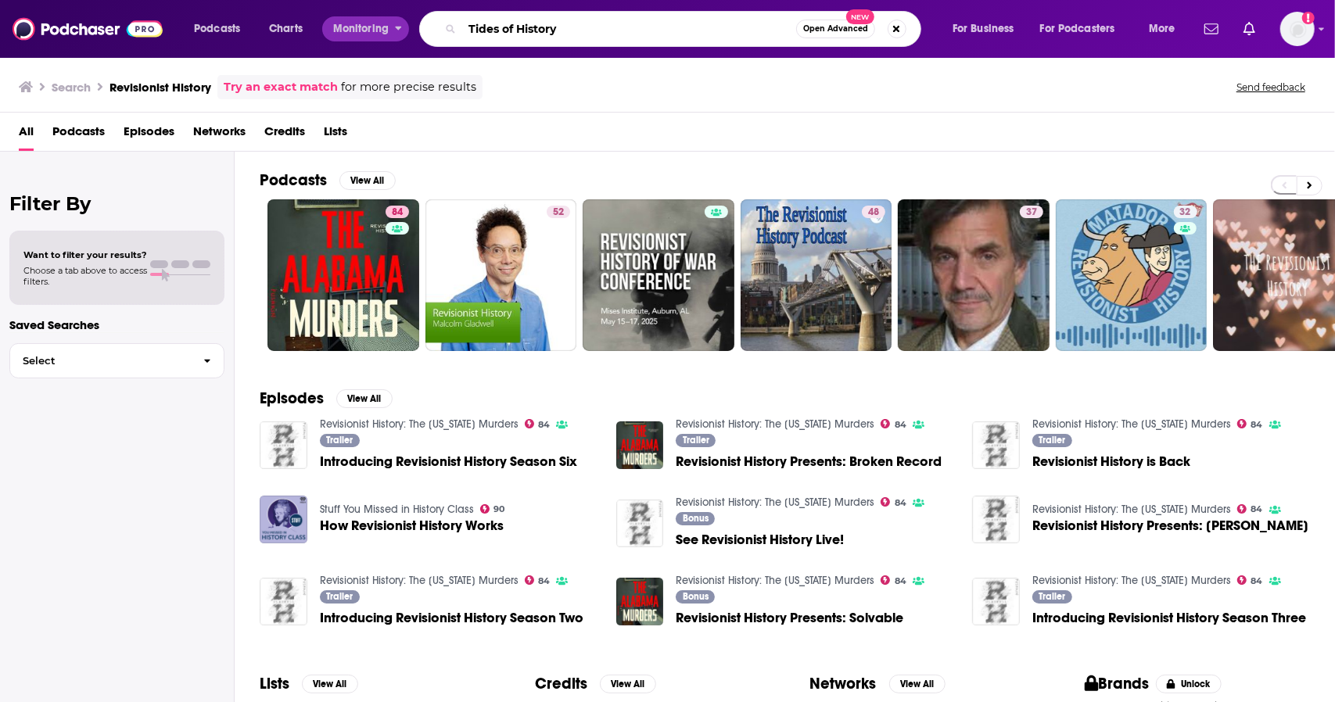
type input "Tides of History"
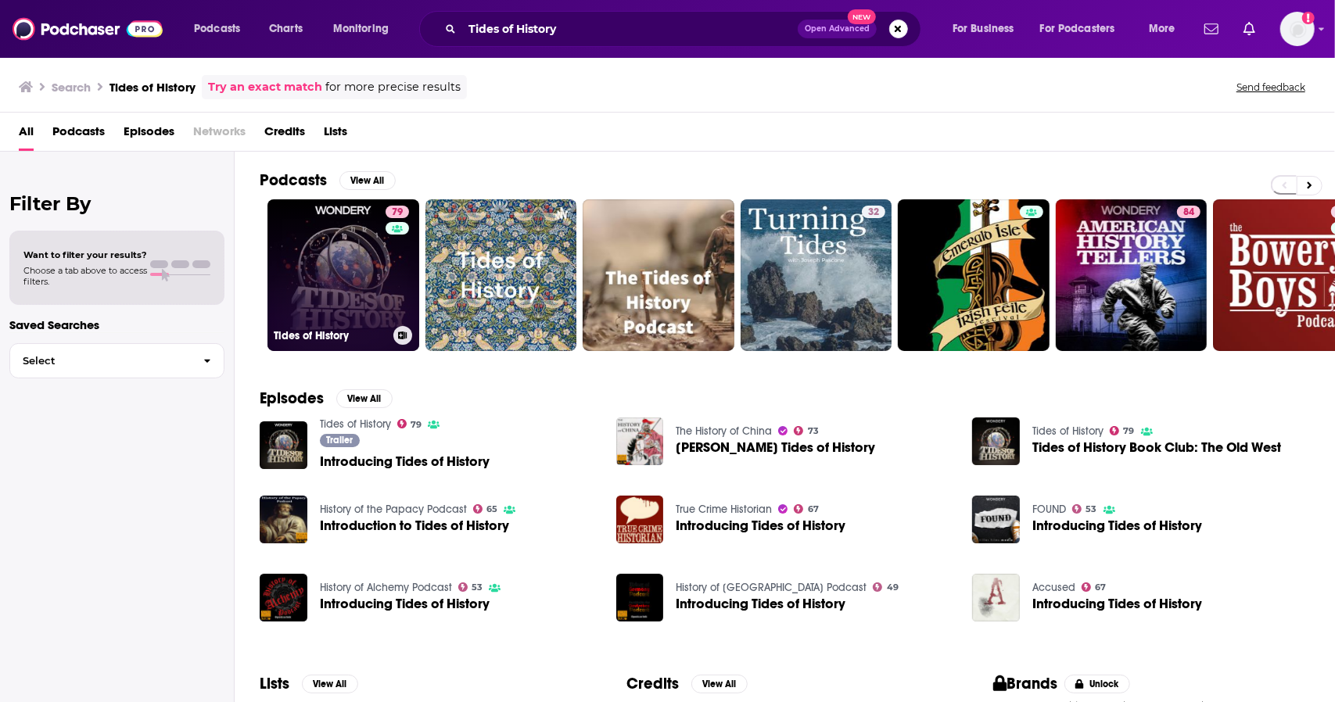
click at [352, 227] on link "79 Tides of History" at bounding box center [344, 275] width 152 height 152
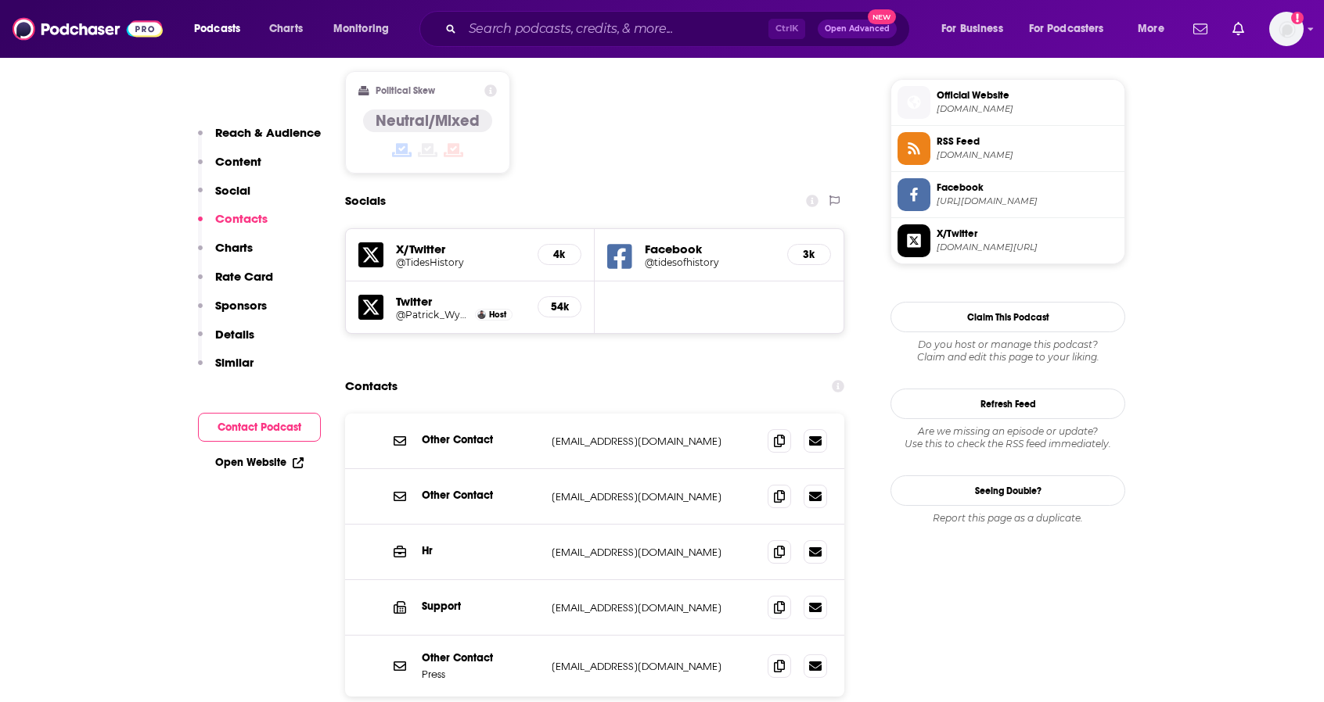
scroll to position [1252, 0]
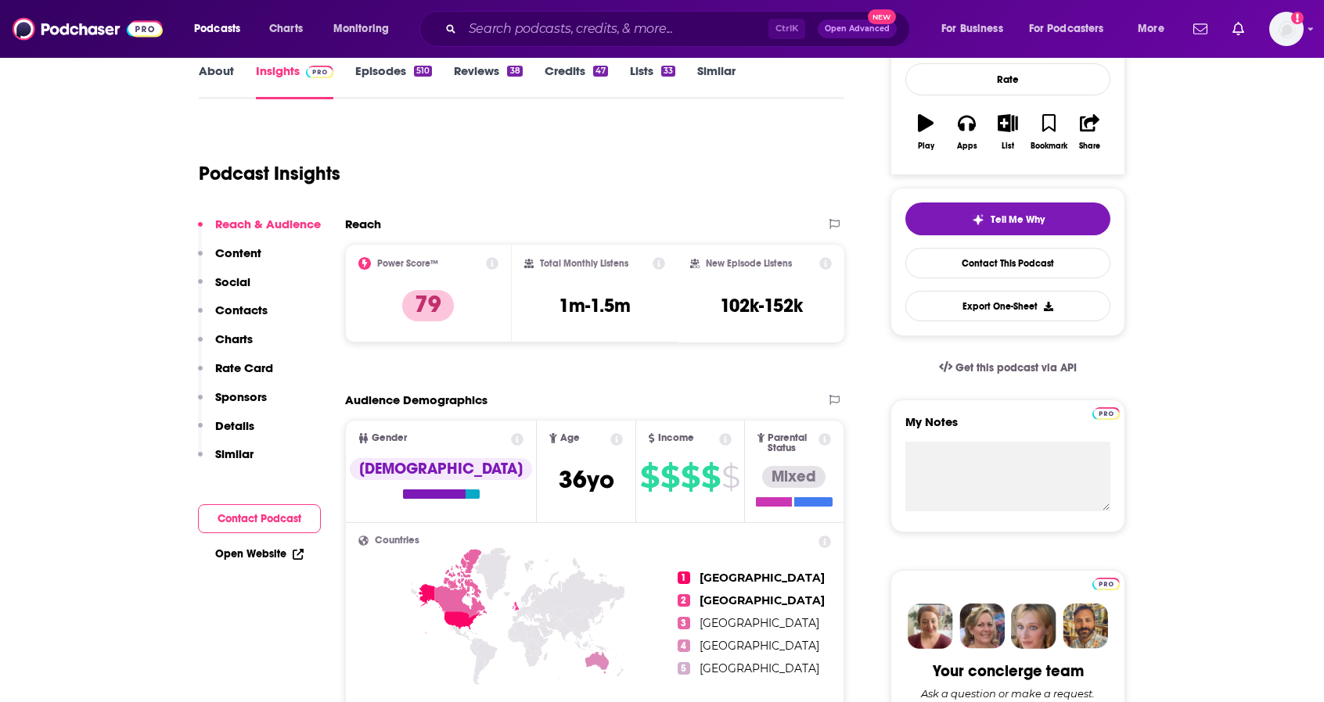
scroll to position [0, 0]
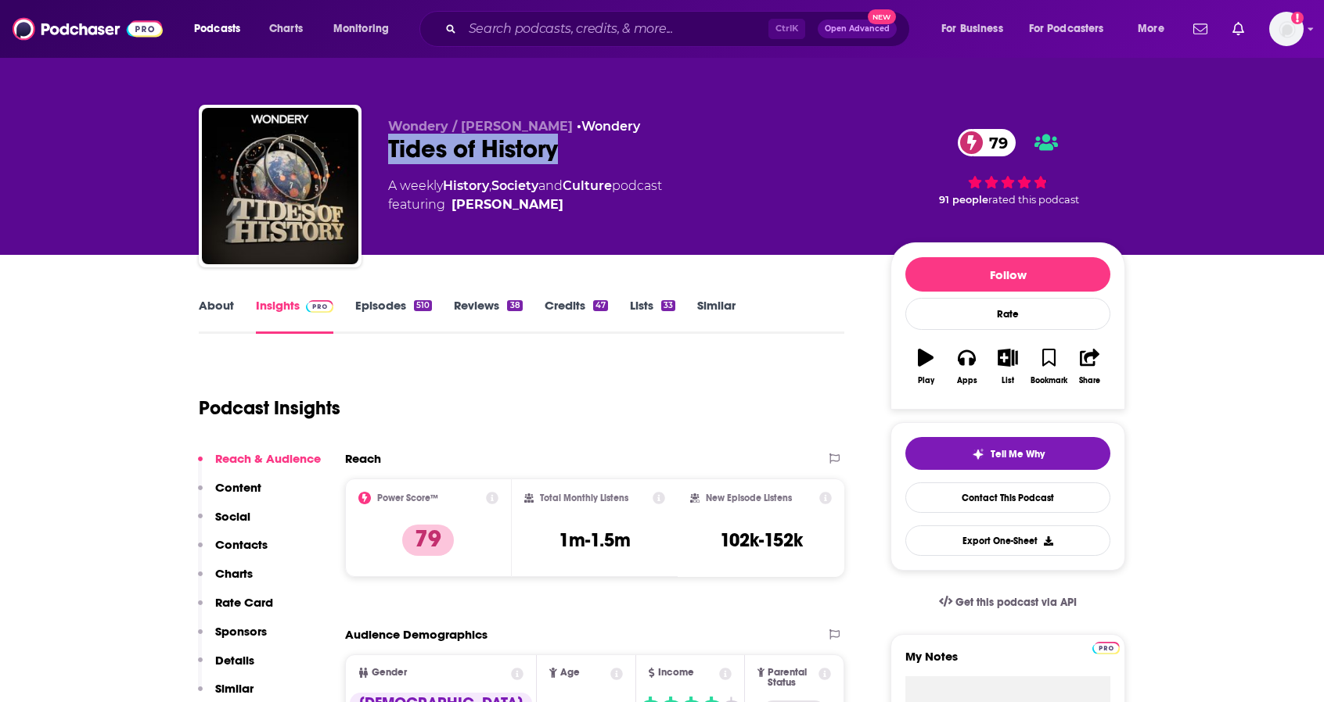
drag, startPoint x: 595, startPoint y: 149, endPoint x: 368, endPoint y: 153, distance: 226.9
click at [368, 153] on div "Wondery / [PERSON_NAME] Tides of History 79 A weekly History , Society and Cult…" at bounding box center [662, 189] width 926 height 169
copy h2 "Tides of History"
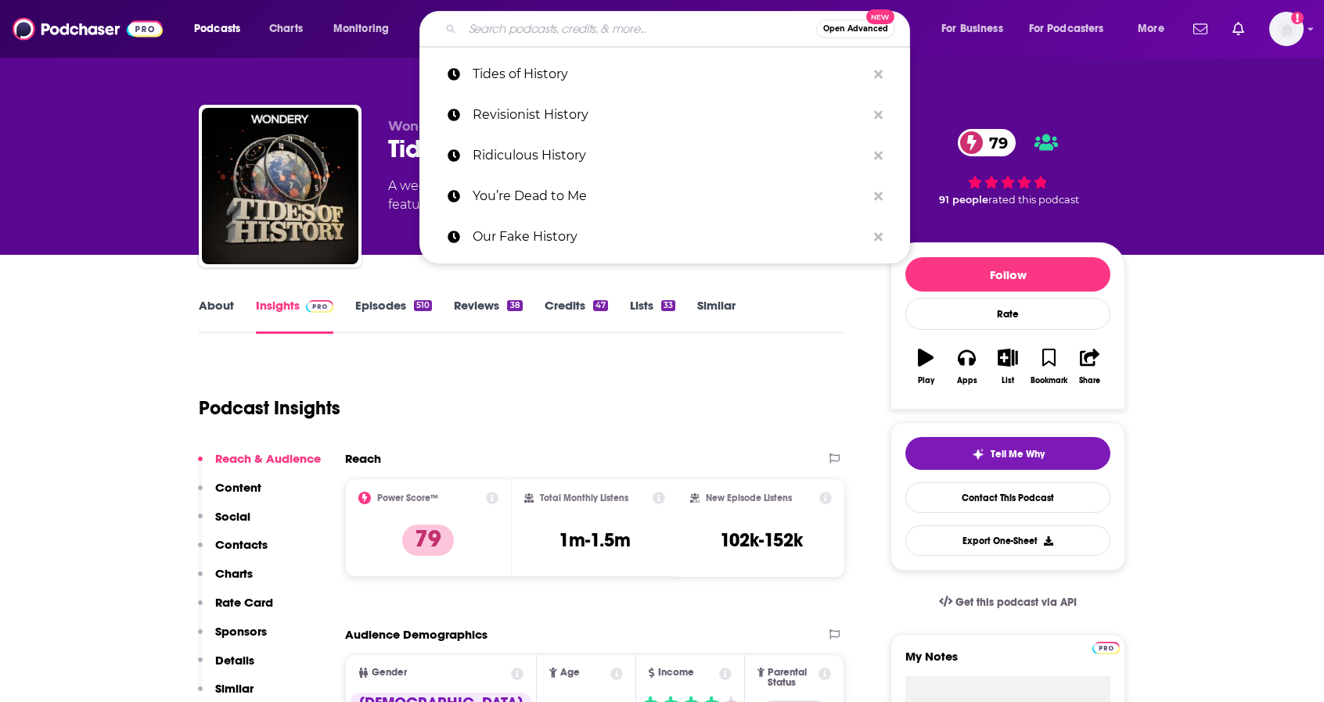
click at [594, 22] on input "Search podcasts, credits, & more..." at bounding box center [639, 28] width 354 height 25
paste input "• Myths and Legends"
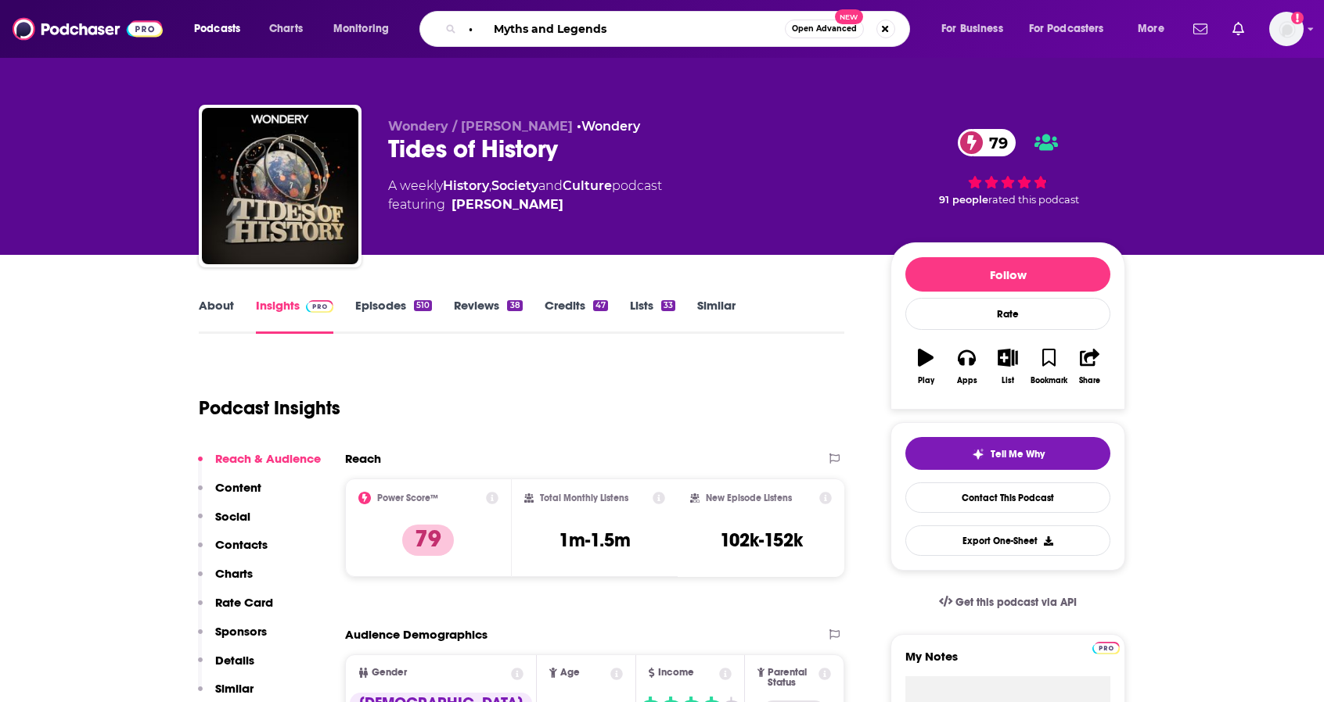
drag, startPoint x: 494, startPoint y: 27, endPoint x: 210, endPoint y: 31, distance: 284.0
click at [210, 31] on div "Podcasts Charts Monitoring • Myths and Legends Open Advanced New For Business F…" at bounding box center [681, 29] width 996 height 36
type input "Myths and Legends"
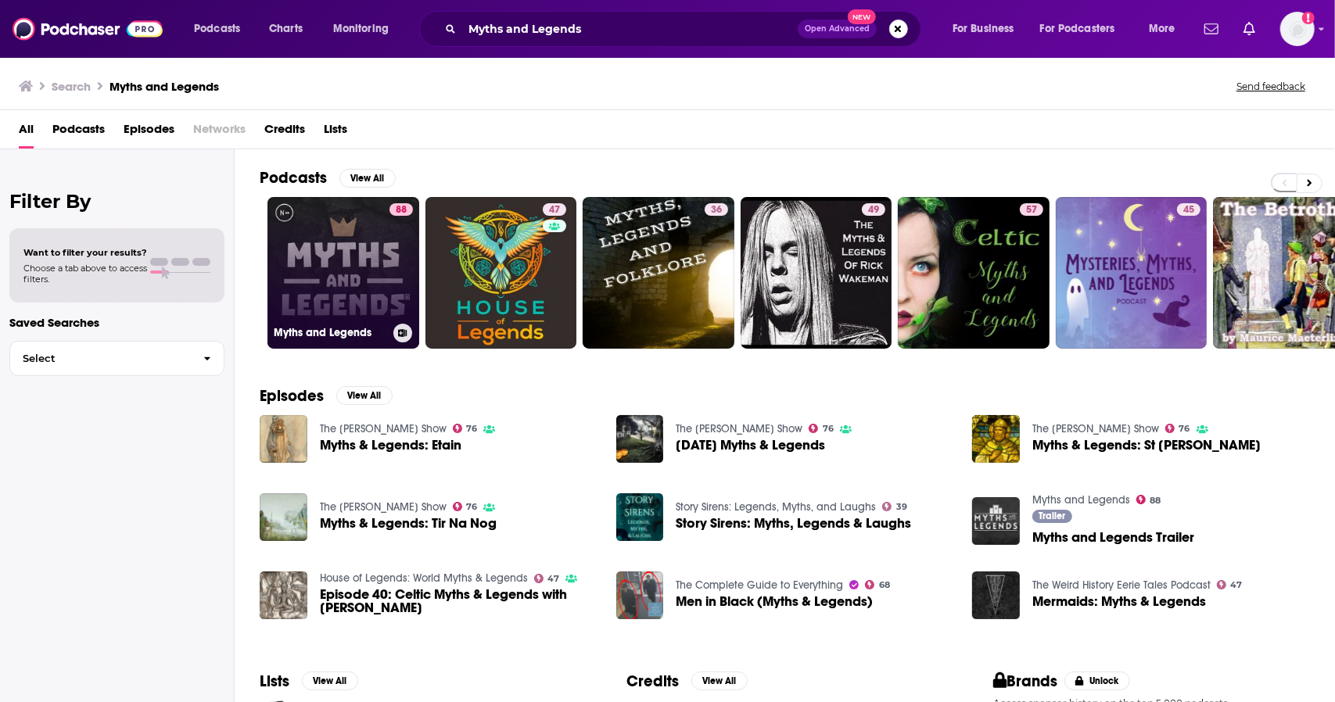
click at [347, 289] on link "88 Myths and Legends" at bounding box center [344, 273] width 152 height 152
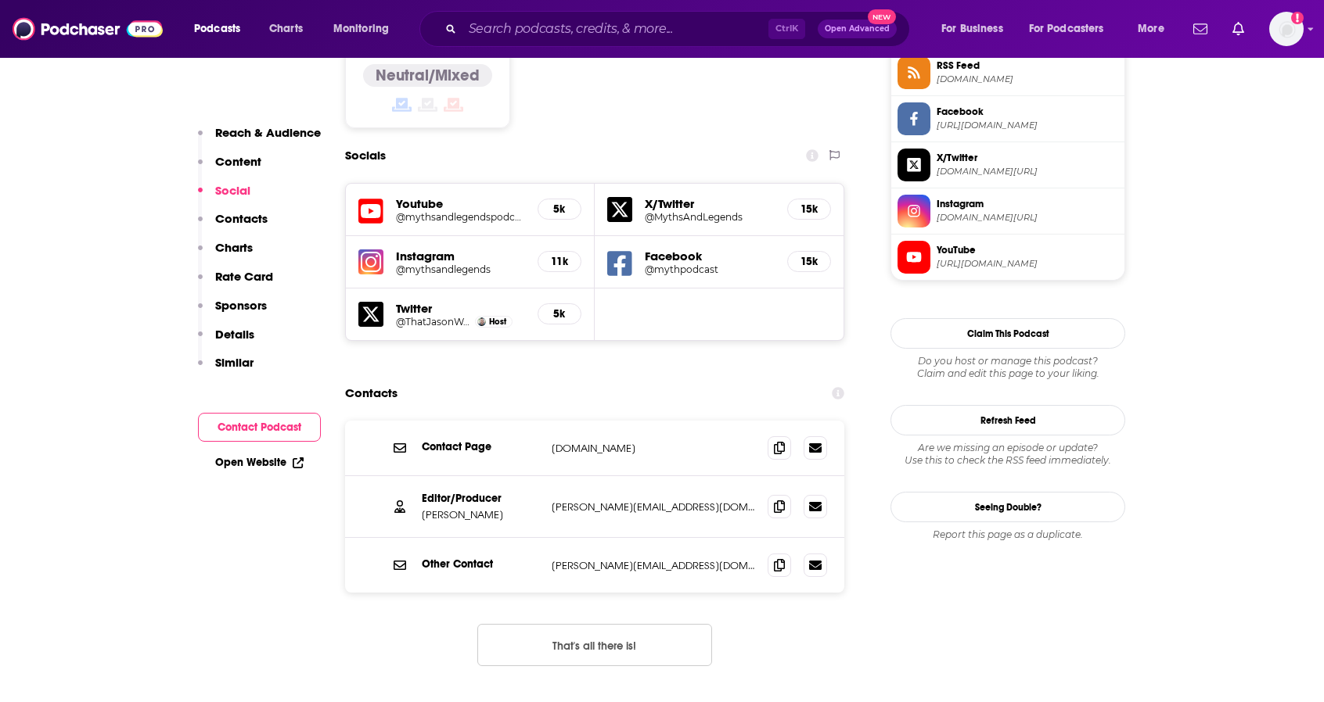
scroll to position [1330, 0]
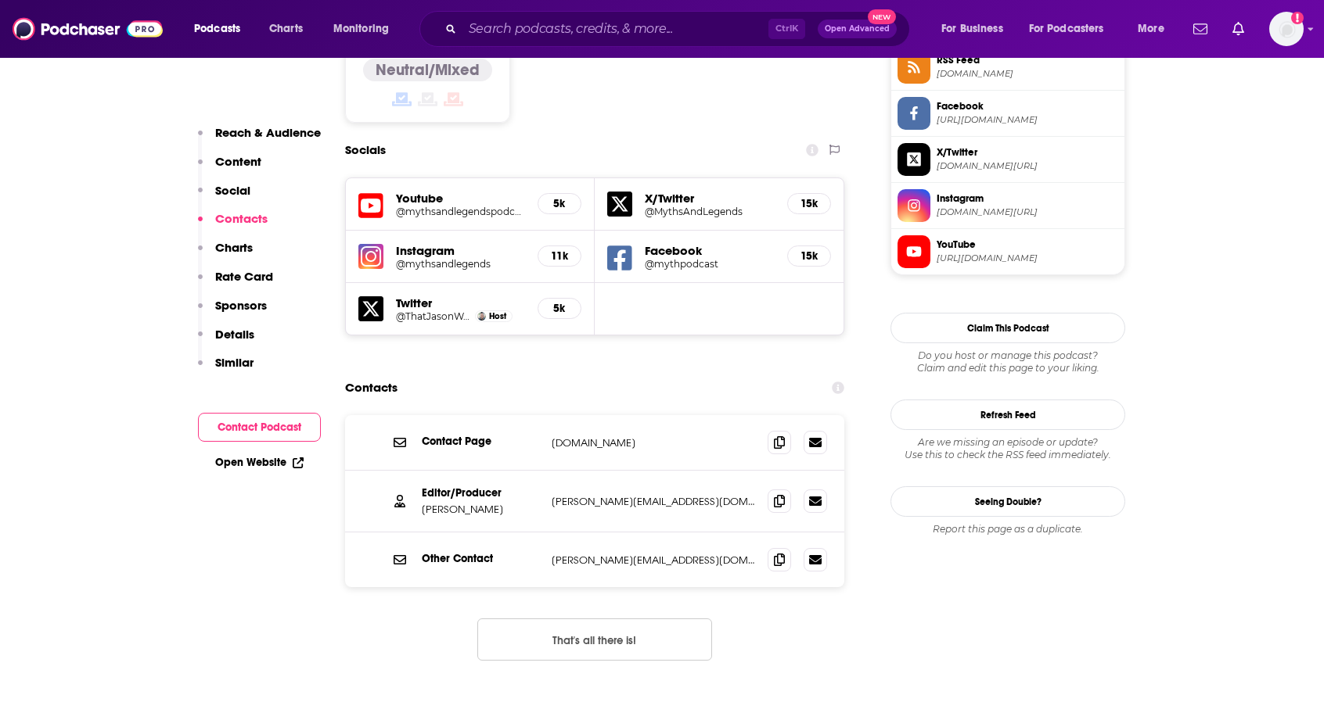
click at [589, 619] on button "That's all there is!" at bounding box center [594, 640] width 235 height 42
click at [779, 553] on icon at bounding box center [779, 559] width 11 height 13
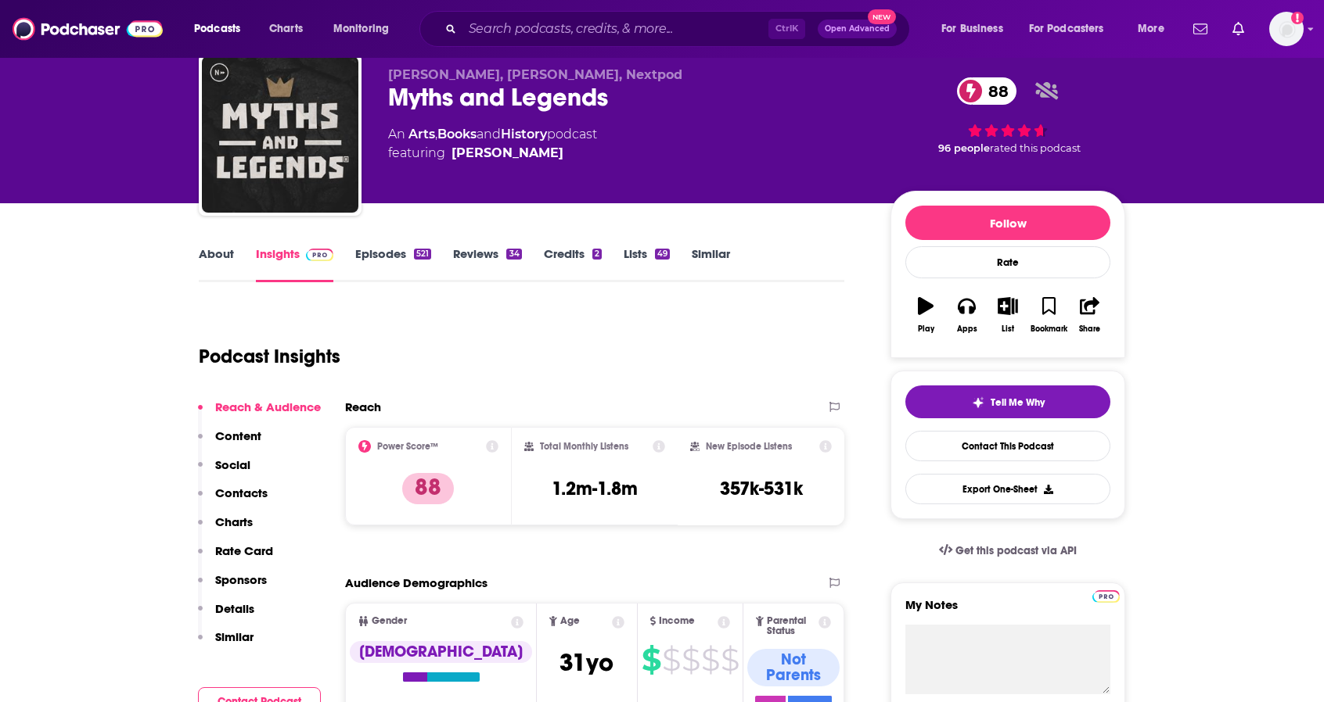
scroll to position [0, 0]
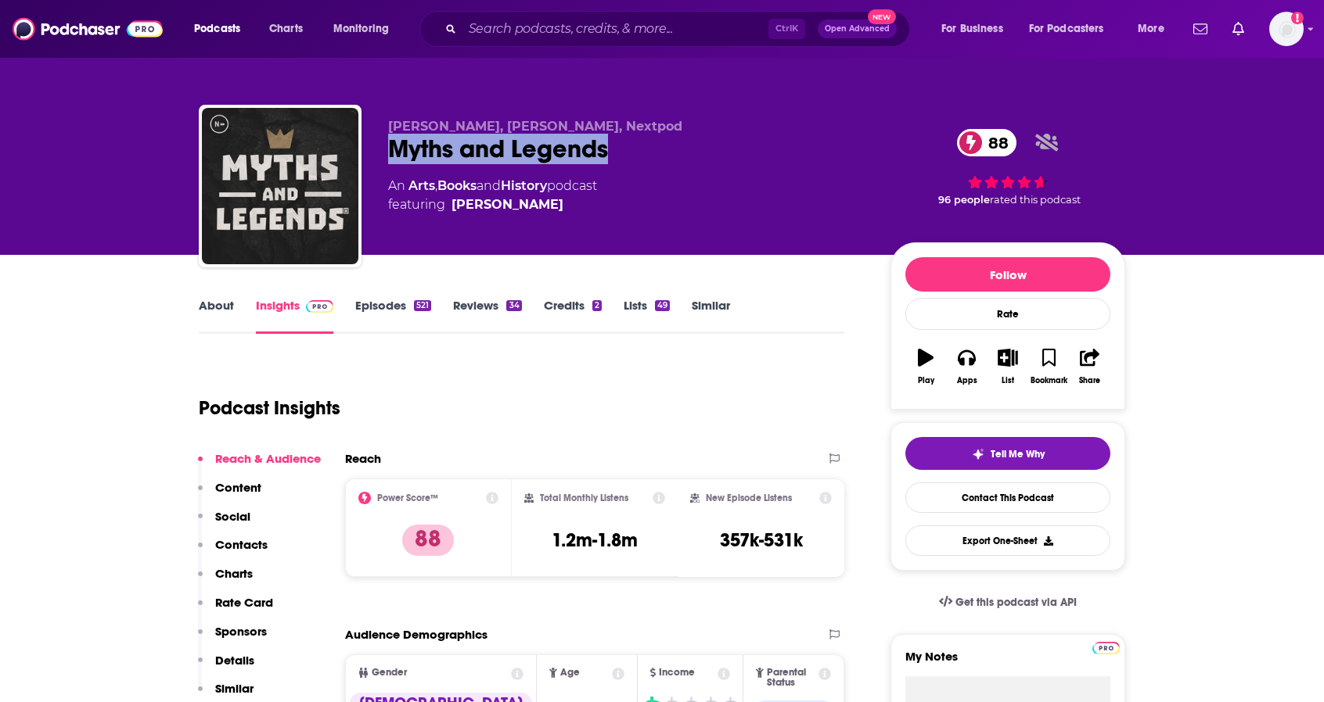
drag, startPoint x: 644, startPoint y: 156, endPoint x: 397, endPoint y: 151, distance: 247.2
click at [381, 151] on div "[PERSON_NAME], [PERSON_NAME], Nextpod Myths and Legends 88 An Arts , Books and …" at bounding box center [662, 189] width 926 height 169
copy h2 "Myths and Legends"
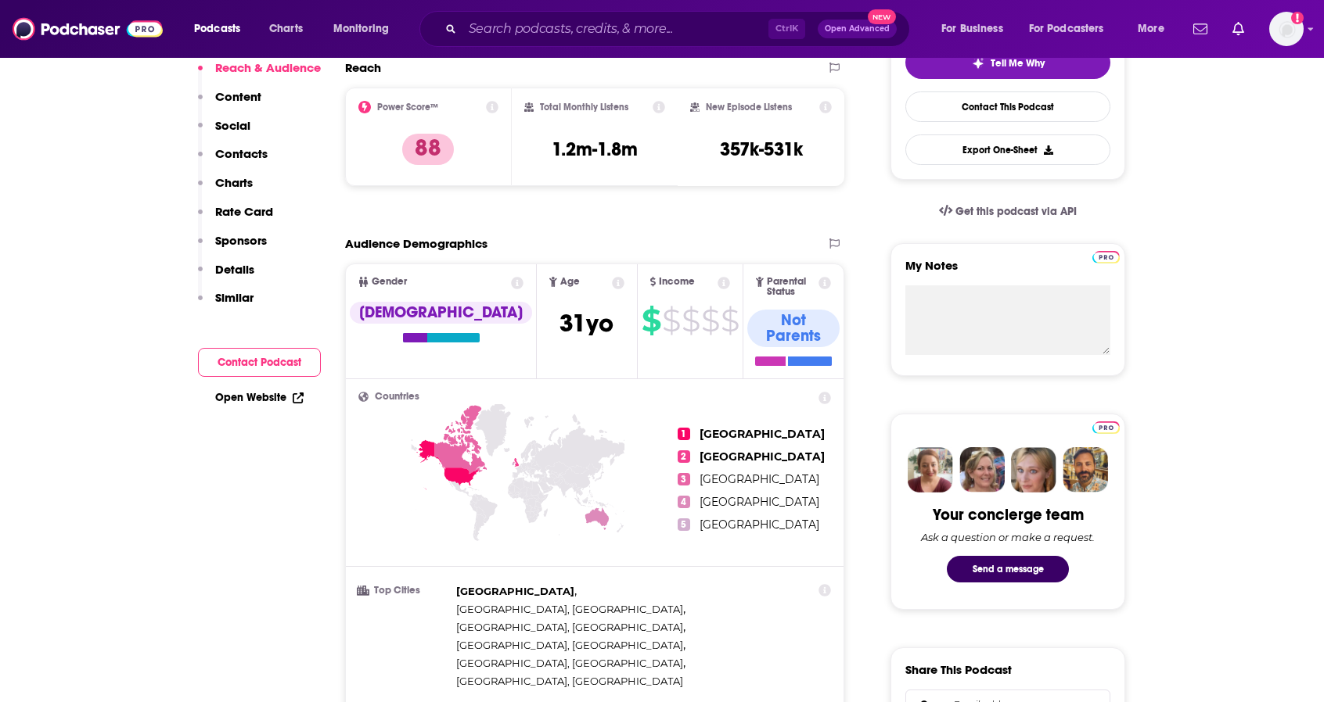
scroll to position [78, 0]
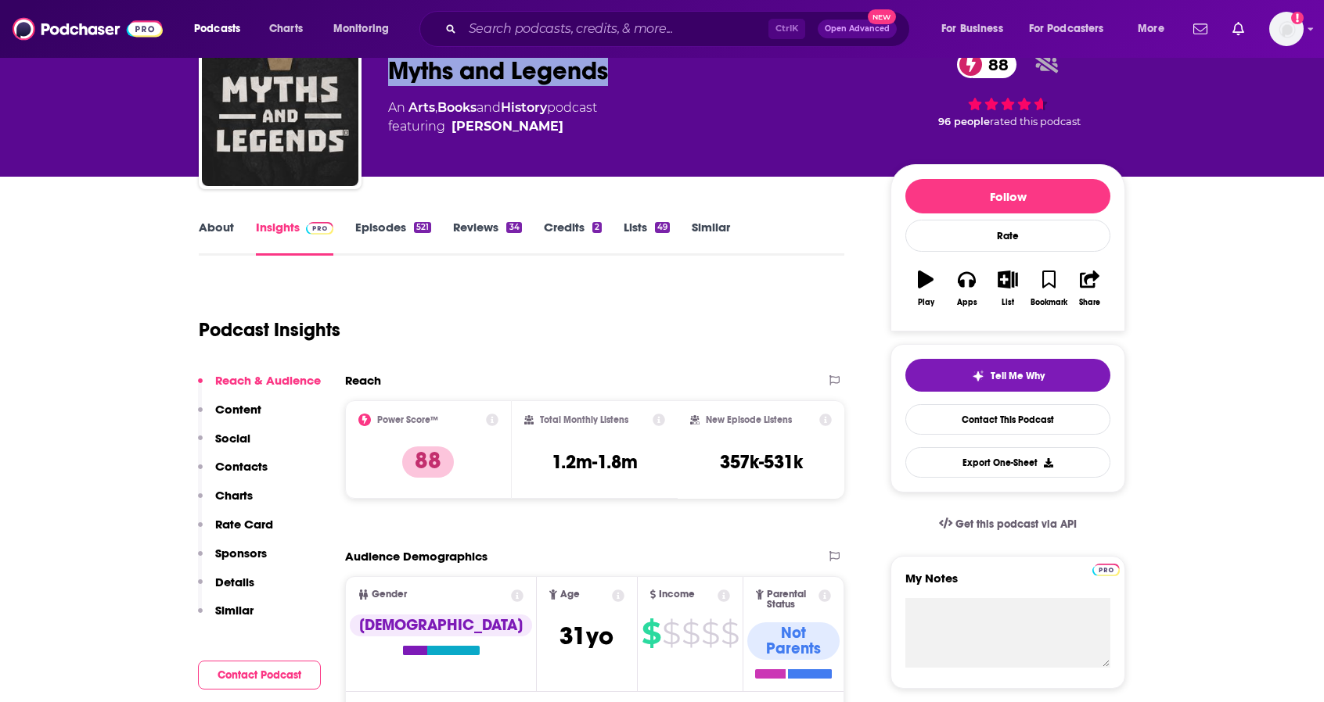
click at [218, 220] on link "About" at bounding box center [216, 238] width 35 height 36
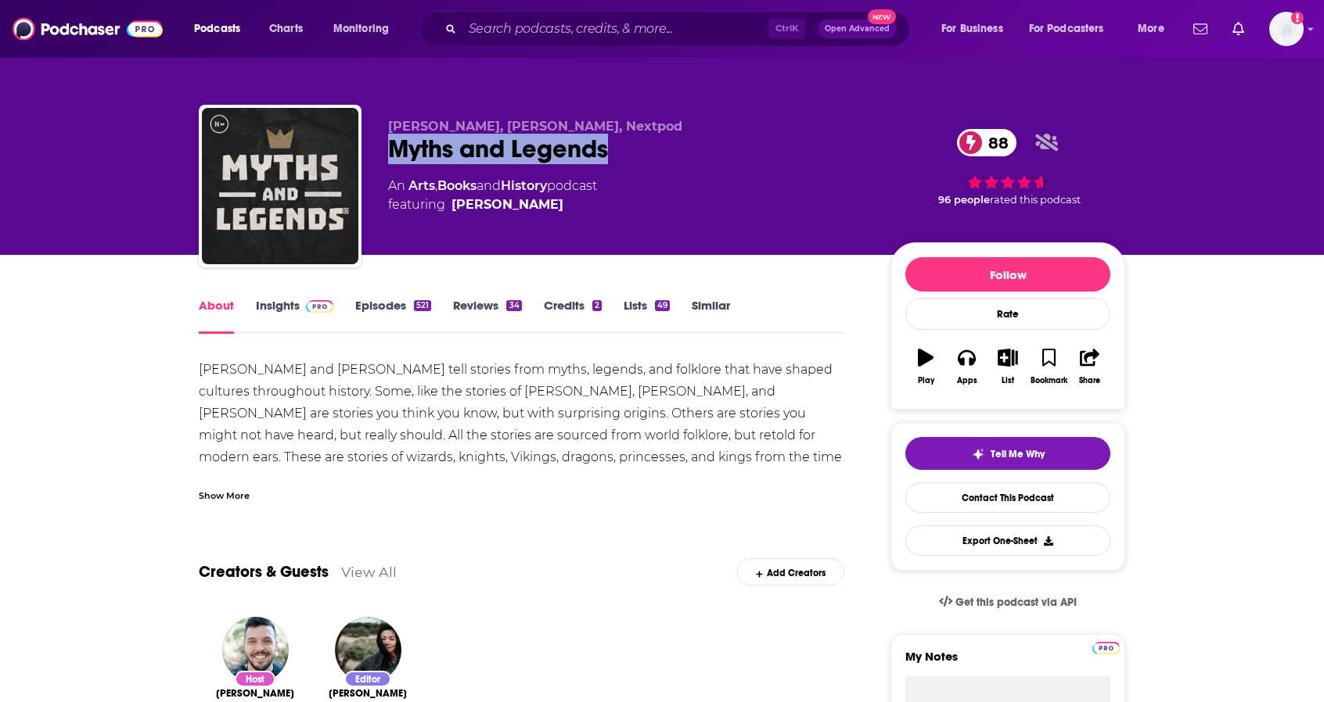
drag, startPoint x: 646, startPoint y: 152, endPoint x: 388, endPoint y: 157, distance: 258.2
click at [388, 157] on div "Myths and Legends 88" at bounding box center [626, 149] width 477 height 31
copy h1 "Myths and Legends"
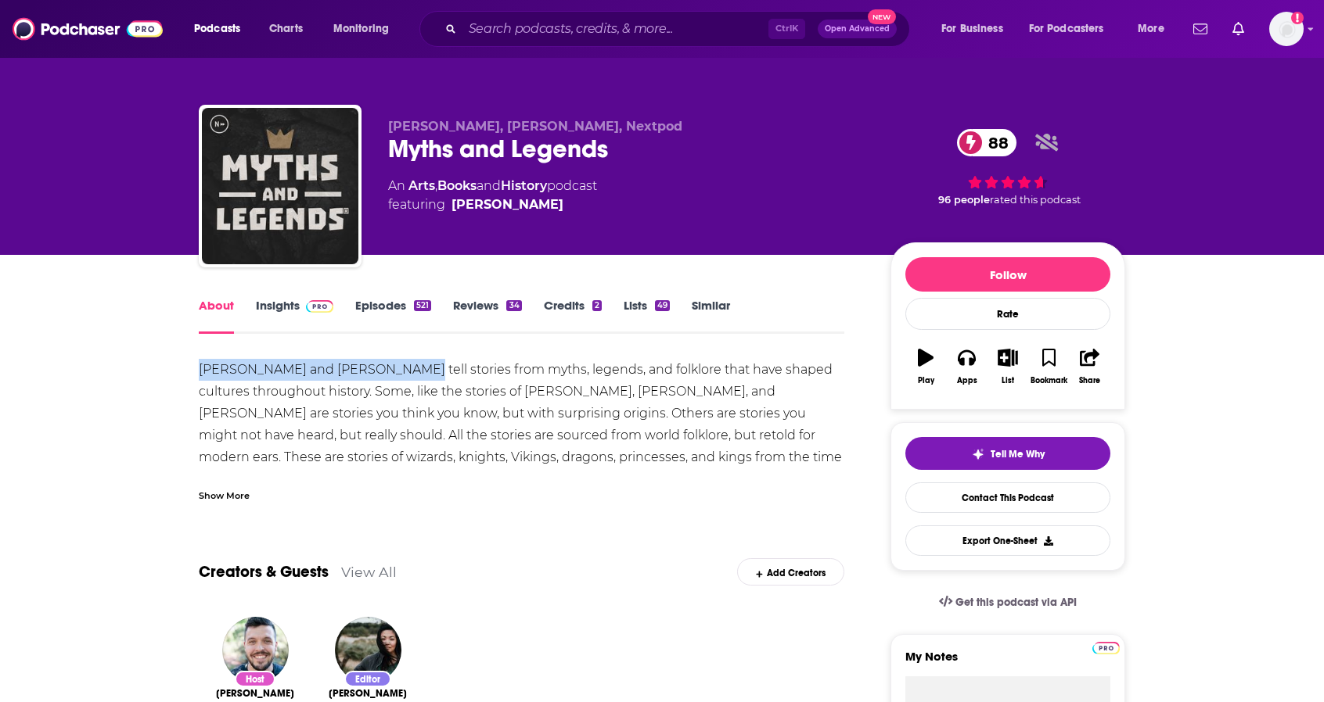
drag, startPoint x: 397, startPoint y: 367, endPoint x: 243, endPoint y: 368, distance: 154.9
copy div "[PERSON_NAME] and [PERSON_NAME]"
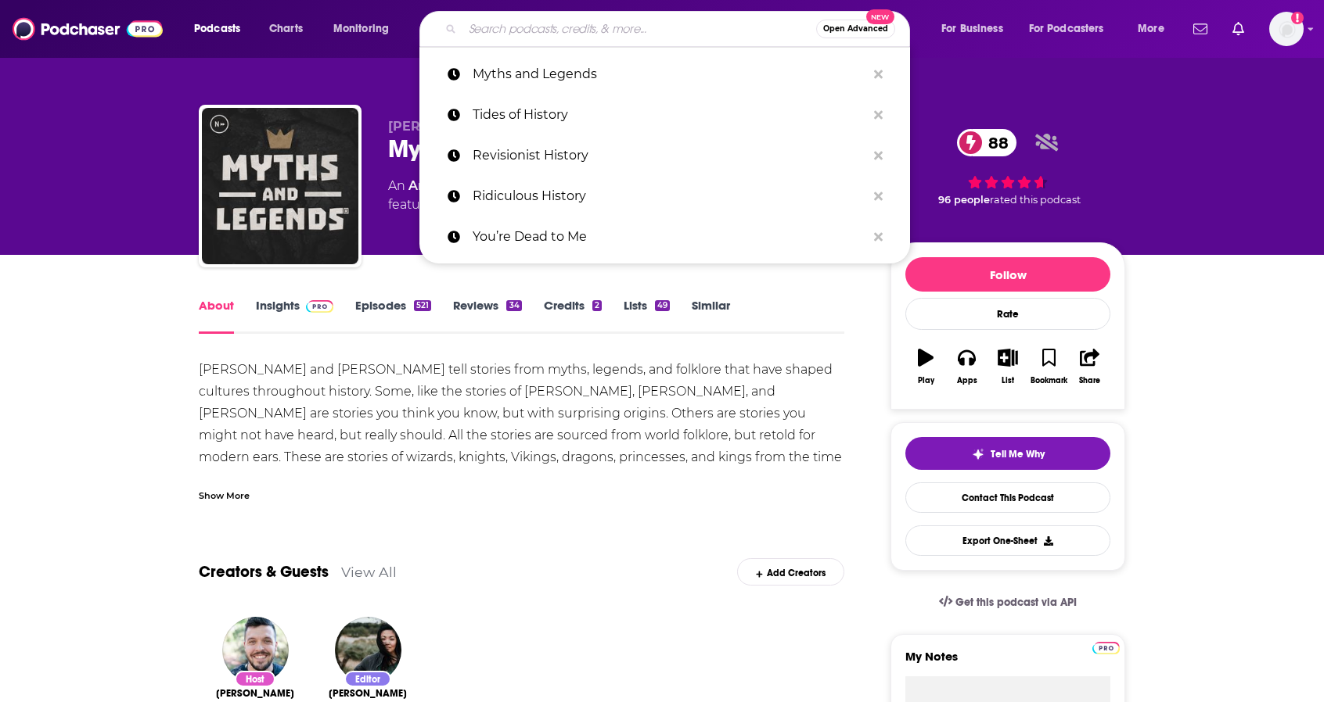
click at [501, 27] on input "Search podcasts, credits, & more..." at bounding box center [639, 28] width 354 height 25
paste input "Version History."
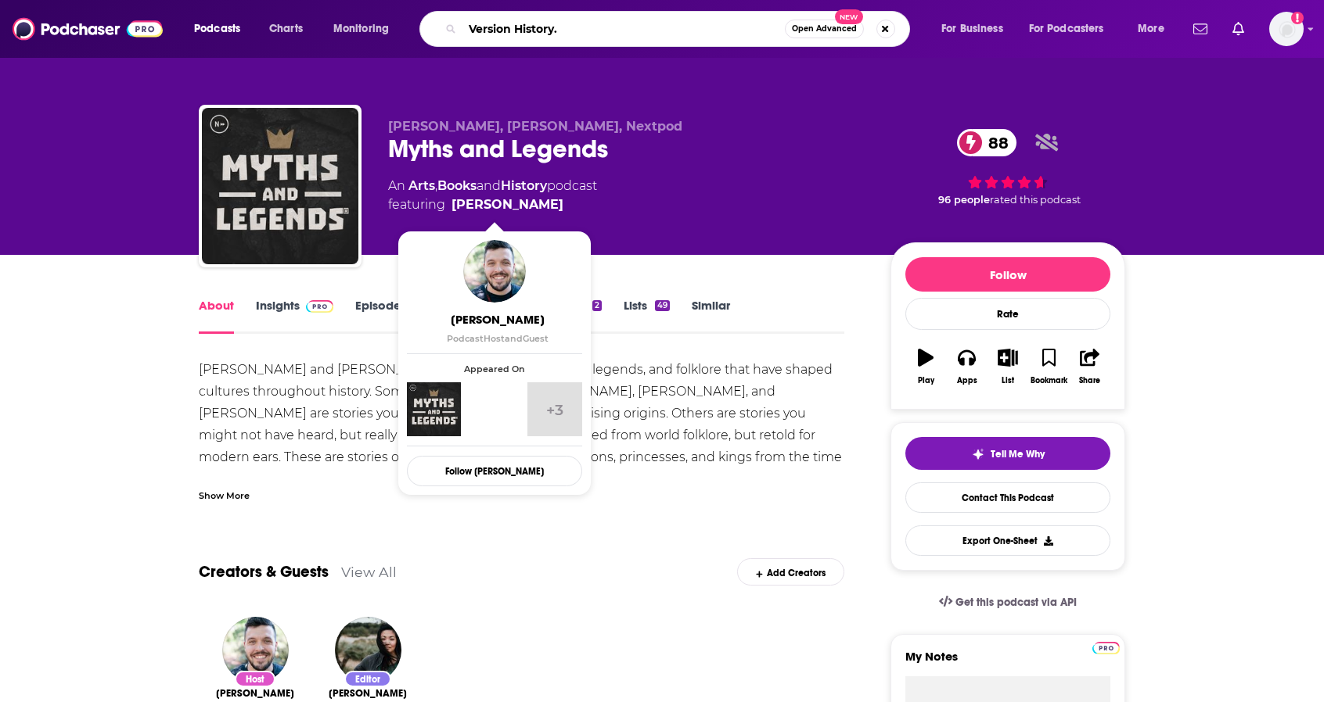
type input "Version History"
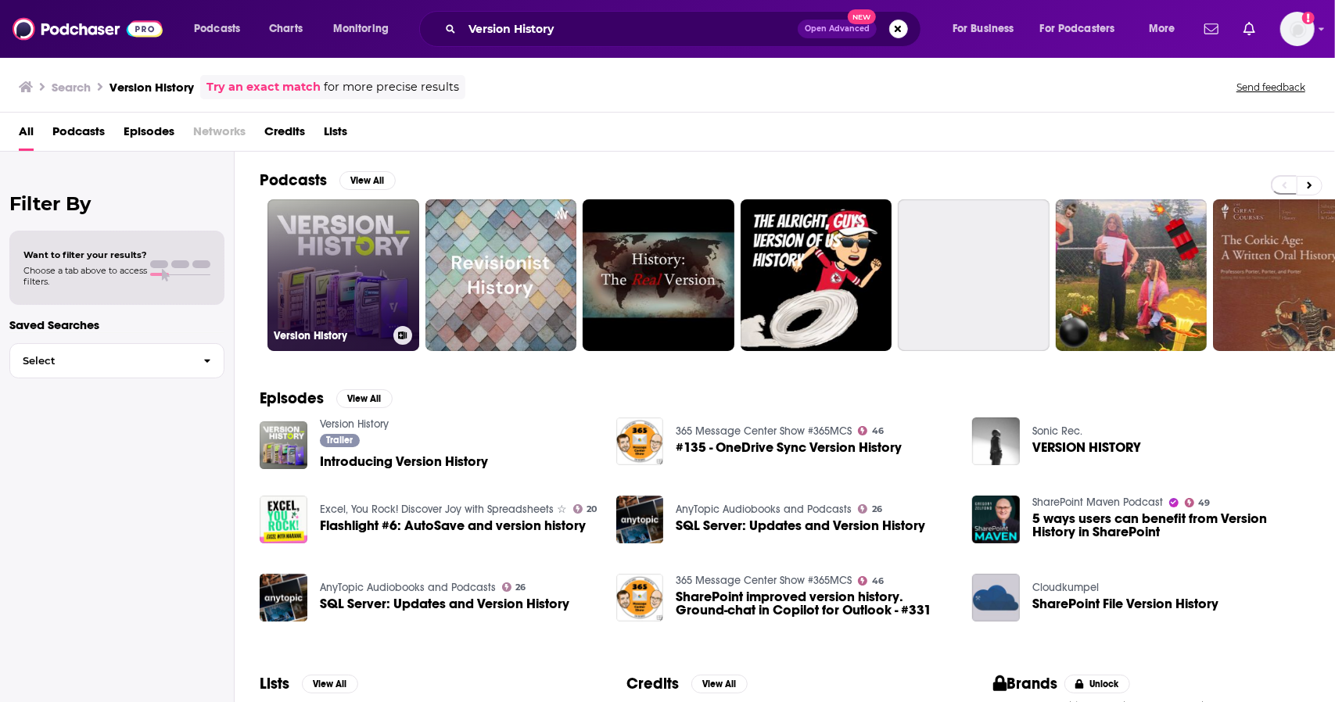
click at [364, 245] on link "Version History" at bounding box center [344, 275] width 152 height 152
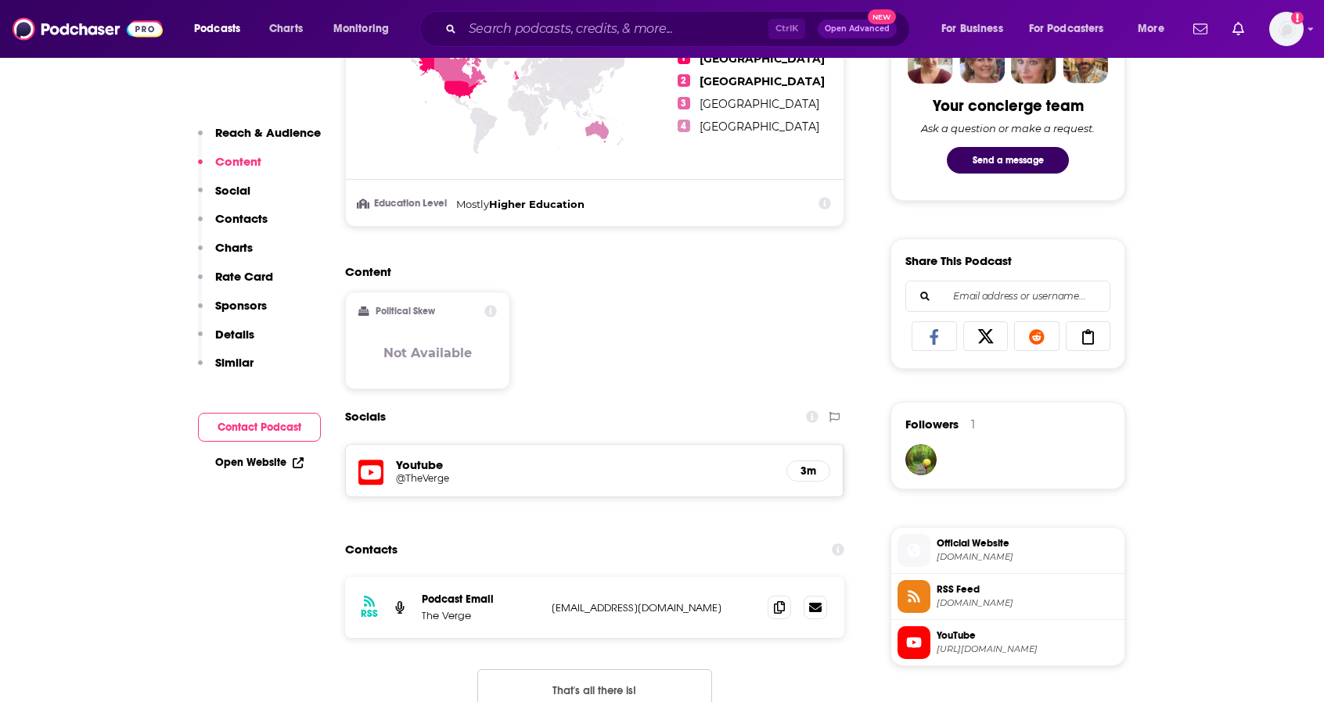
scroll to position [939, 0]
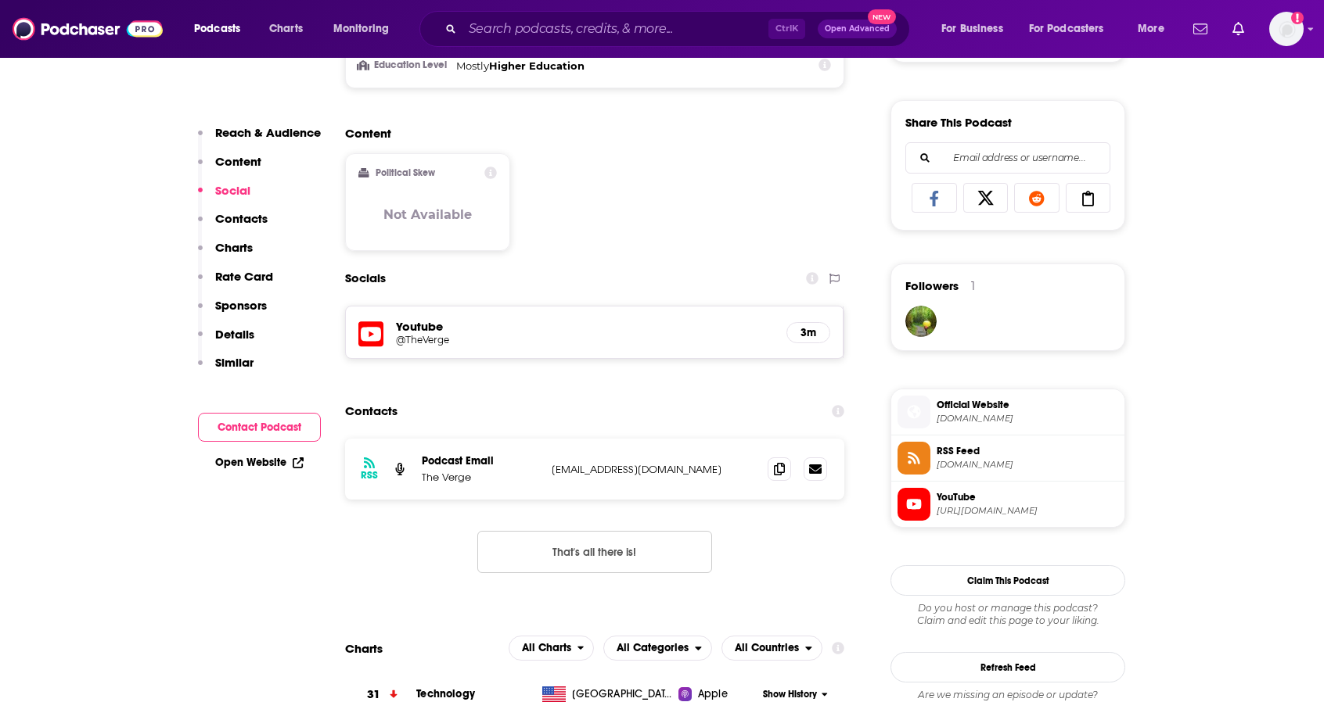
click at [626, 547] on button "That's all there is!" at bounding box center [594, 552] width 235 height 42
click at [774, 467] on icon at bounding box center [779, 468] width 11 height 13
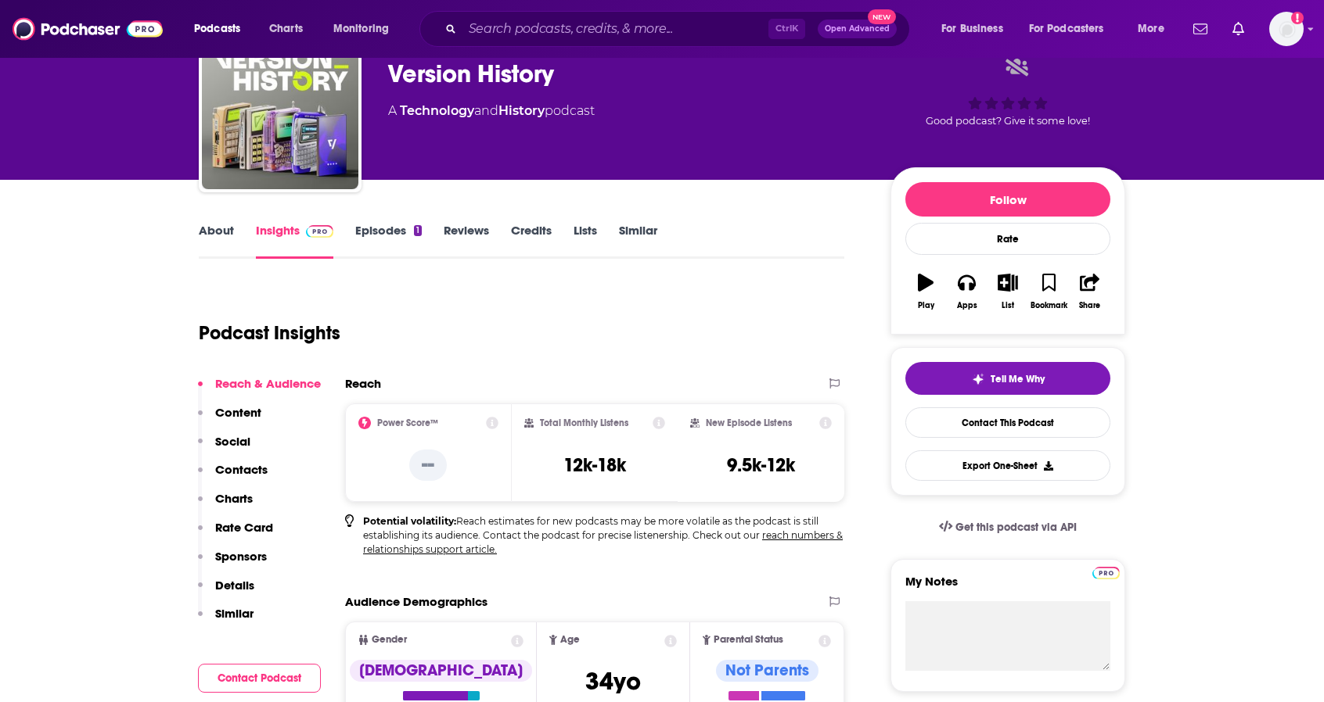
scroll to position [0, 0]
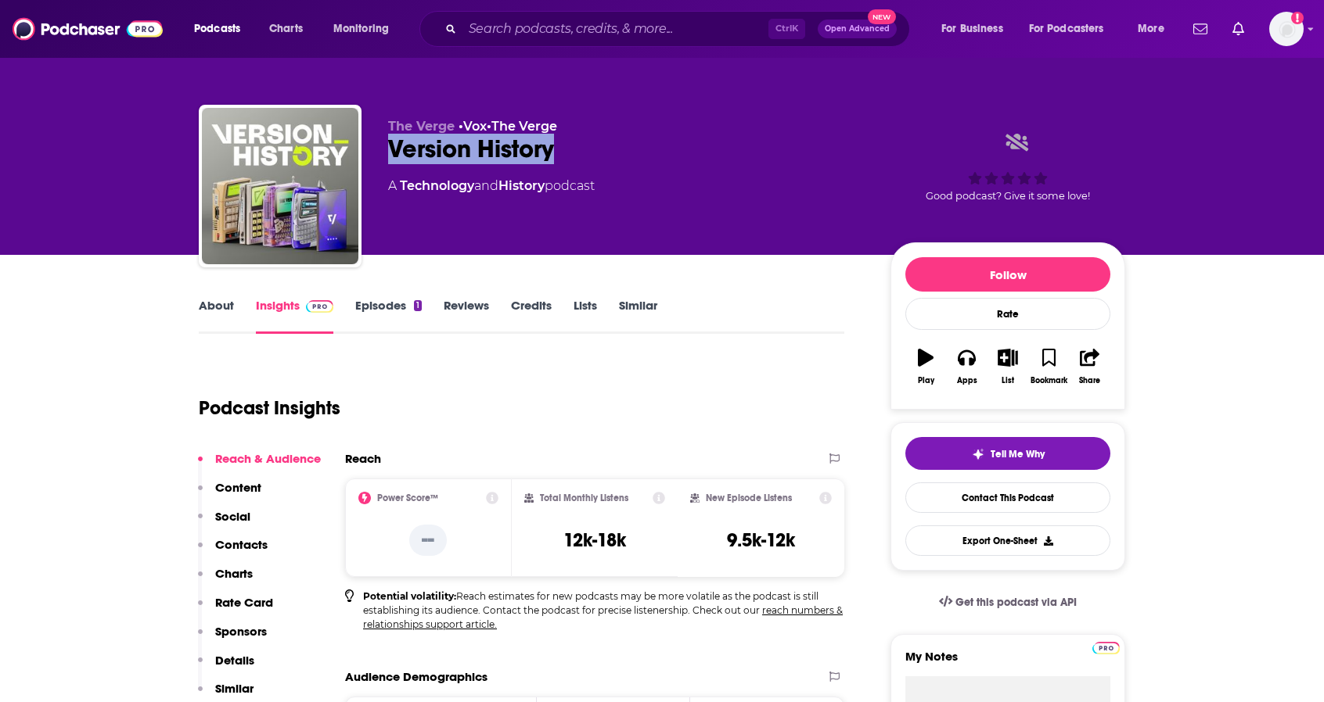
drag, startPoint x: 586, startPoint y: 143, endPoint x: 374, endPoint y: 145, distance: 212.0
click at [374, 145] on div "The Verge • Vox • The Verge Version History A Technology and History podcast Go…" at bounding box center [662, 189] width 926 height 169
copy h2 "Version History"
click at [211, 307] on link "About" at bounding box center [216, 316] width 35 height 36
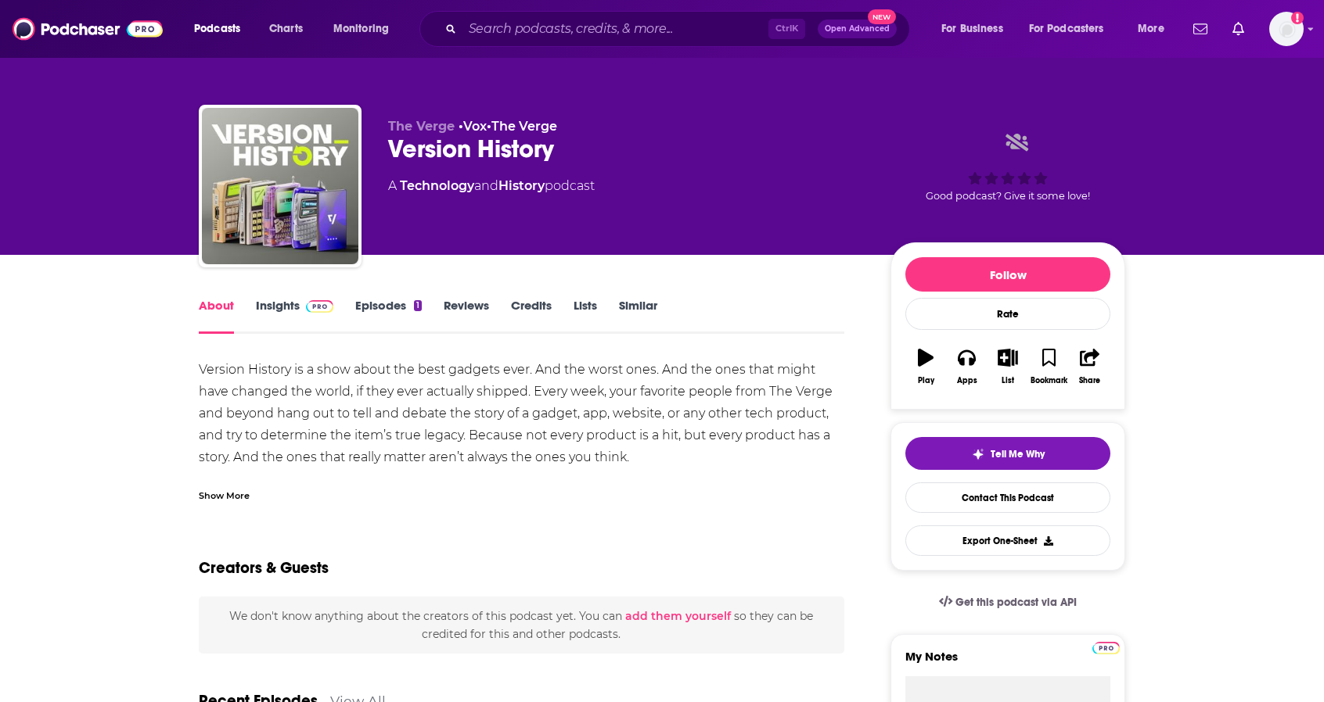
click at [272, 304] on link "Insights" at bounding box center [294, 316] width 77 height 36
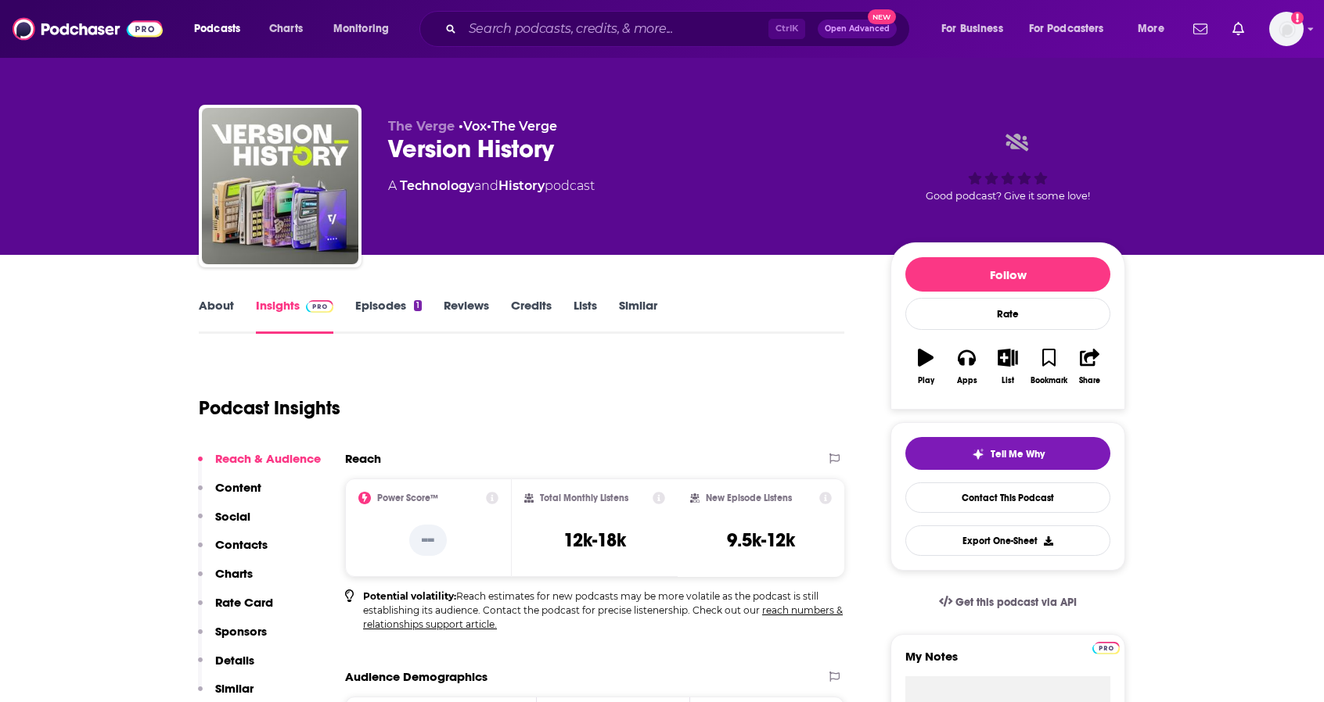
click at [207, 304] on link "About" at bounding box center [216, 316] width 35 height 36
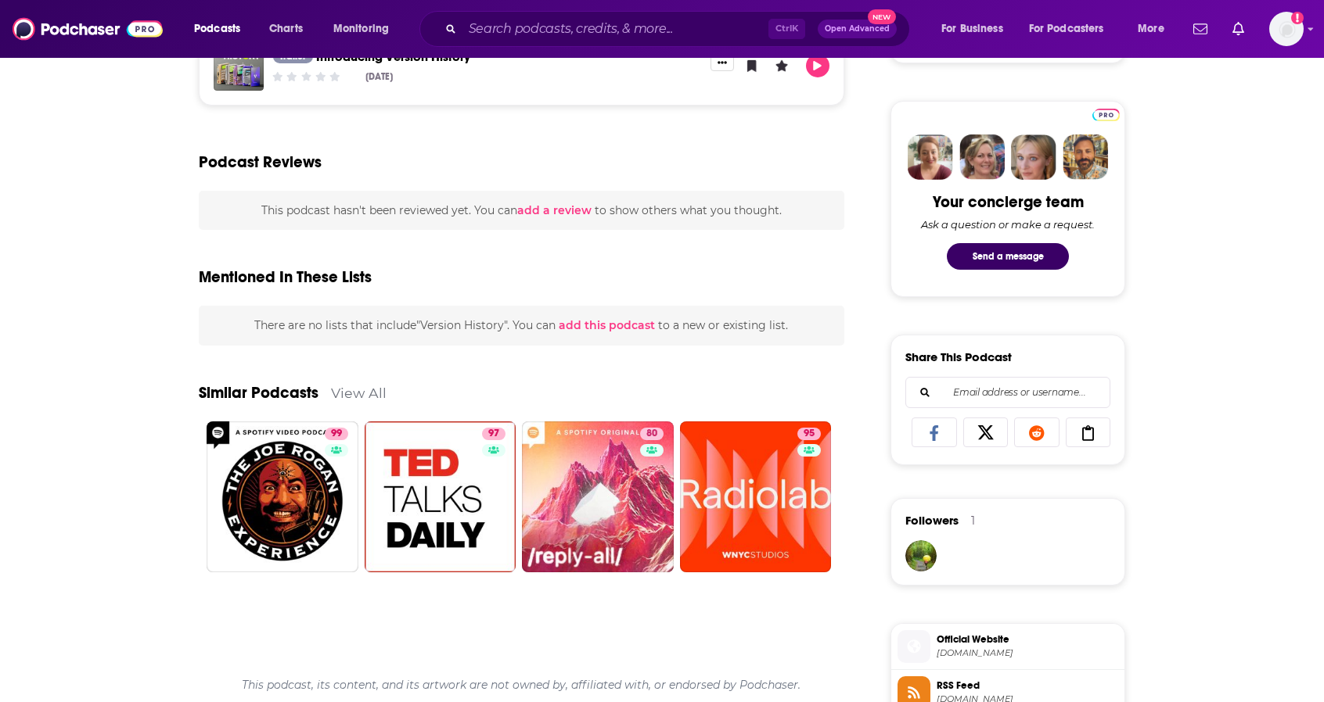
scroll to position [156, 0]
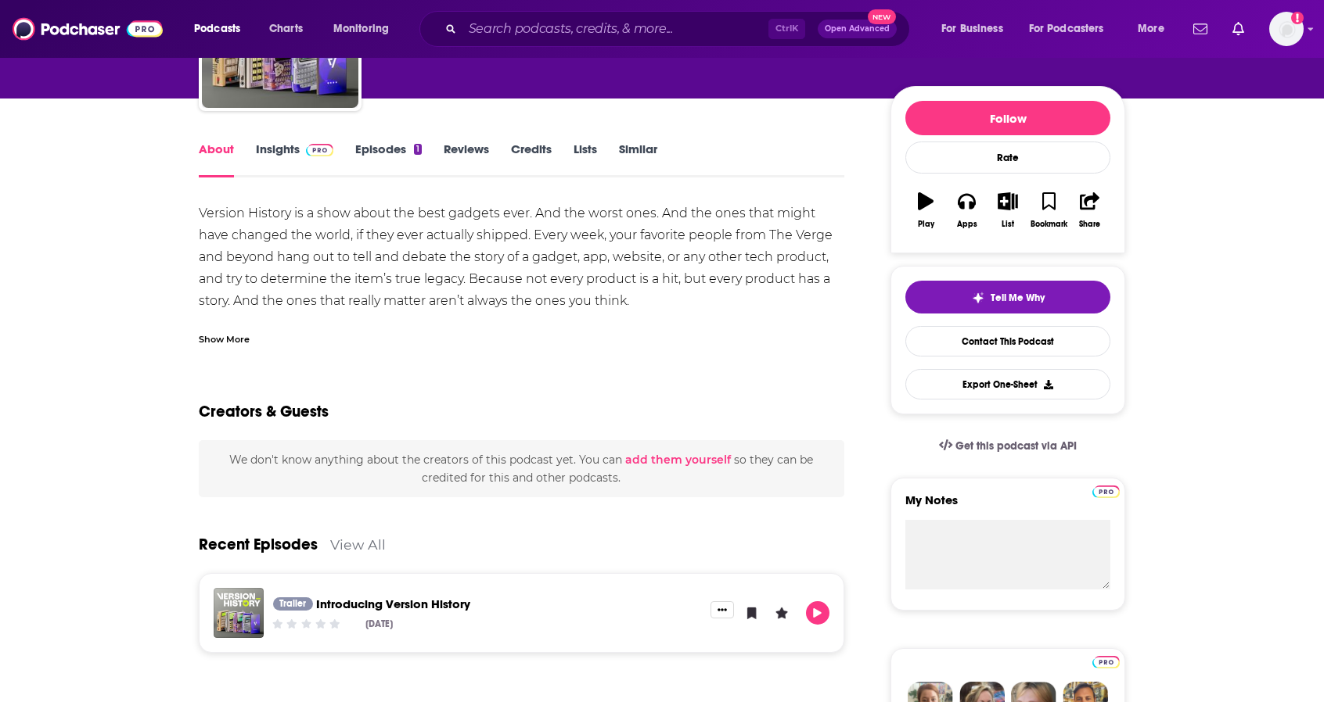
click at [278, 143] on link "Insights" at bounding box center [294, 160] width 77 height 36
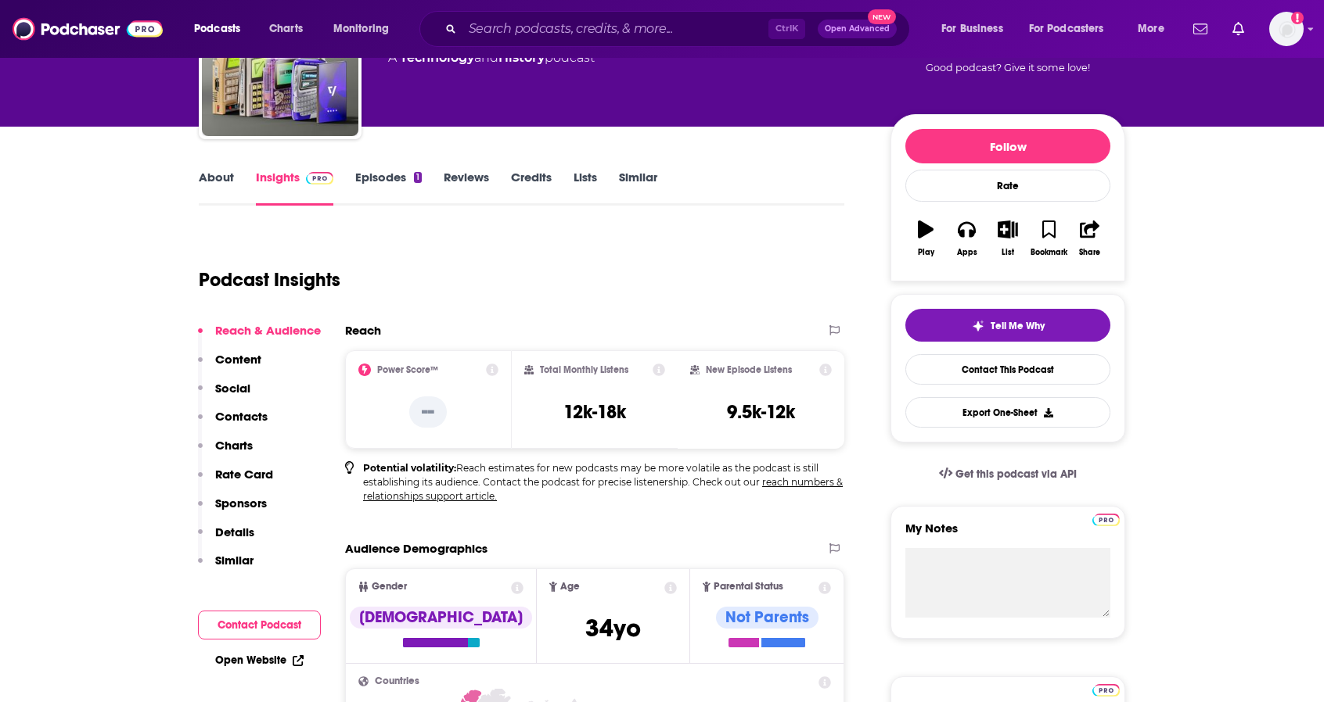
scroll to position [78, 0]
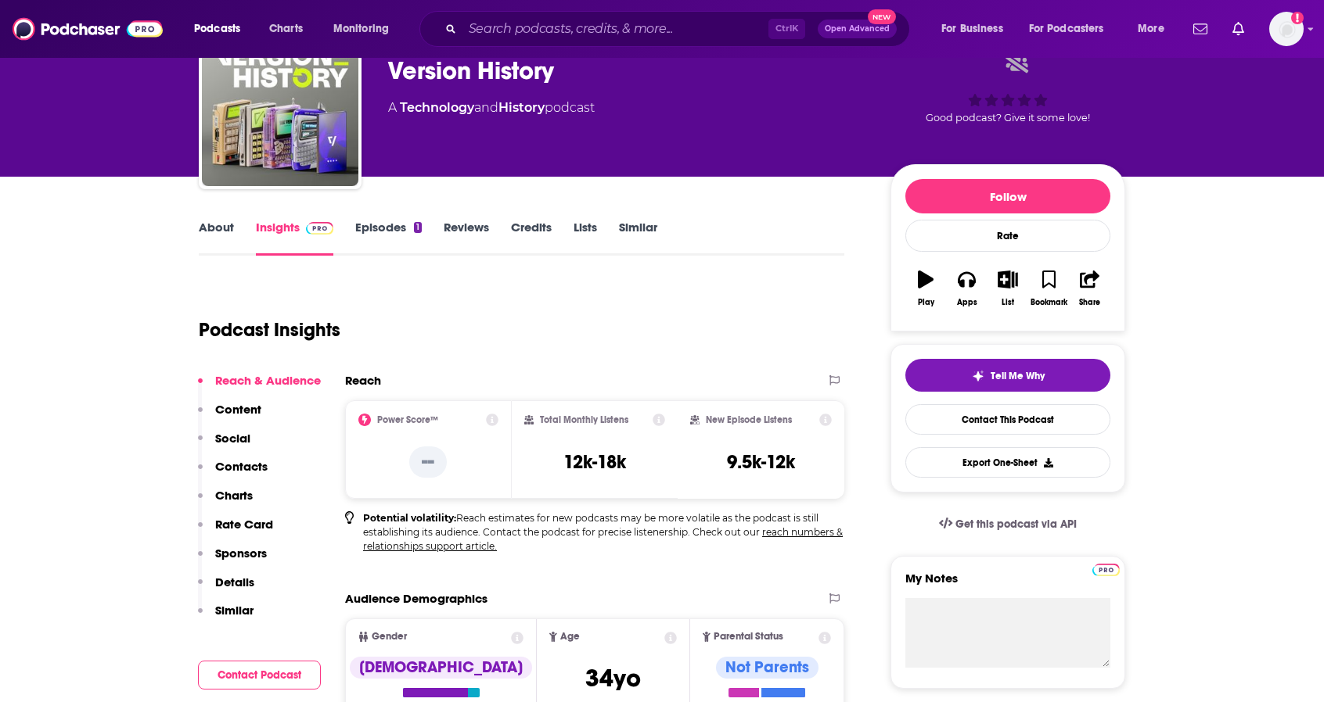
click at [405, 228] on link "Episodes 1" at bounding box center [388, 238] width 66 height 36
